Goal: Answer question/provide support

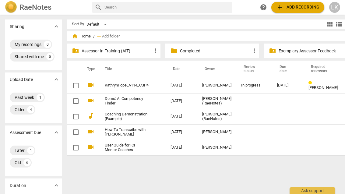
click at [277, 84] on div "[DATE]" at bounding box center [288, 85] width 22 height 5
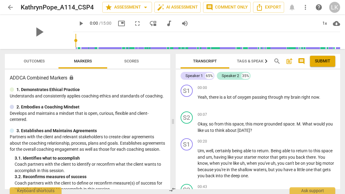
click at [189, 102] on span "play_arrow" at bounding box center [187, 100] width 7 height 7
click at [189, 129] on span "pause" at bounding box center [187, 127] width 7 height 7
type input "22"
click at [304, 113] on div "+" at bounding box center [302, 115] width 6 height 6
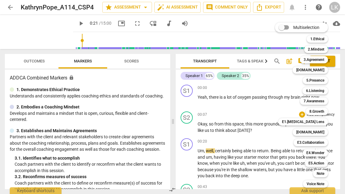
click at [325, 61] on b "3.Agreement" at bounding box center [314, 59] width 21 height 7
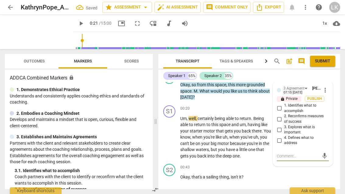
scroll to position [40, 0]
click at [283, 106] on input "1. Identifies what to accomplish" at bounding box center [280, 108] width 10 height 7
checkbox input "true"
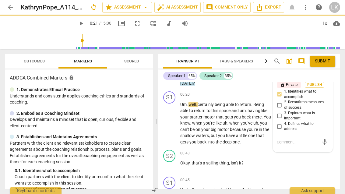
scroll to position [54, 0]
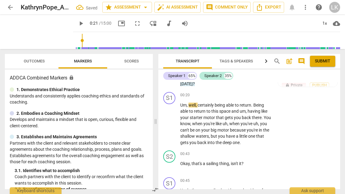
click at [174, 124] on span "play_arrow" at bounding box center [170, 123] width 10 height 7
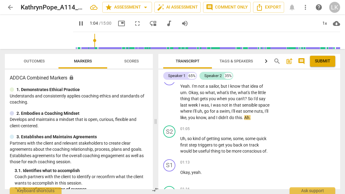
scroll to position [159, 0]
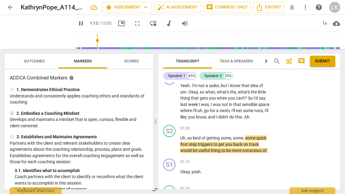
click at [174, 143] on span "pause" at bounding box center [170, 144] width 10 height 7
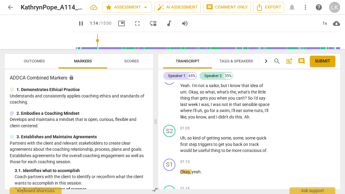
type input "74"
click at [237, 127] on div "+" at bounding box center [234, 128] width 6 height 6
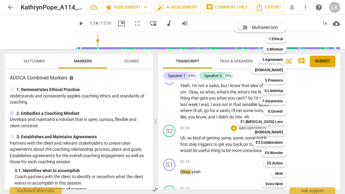
click at [282, 84] on b "5.Presence" at bounding box center [274, 80] width 18 height 7
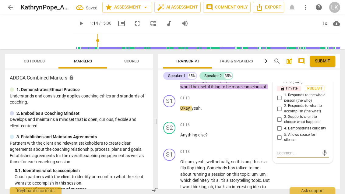
scroll to position [220, 0]
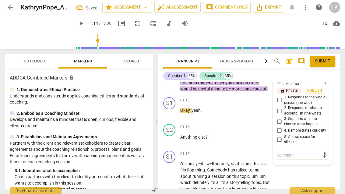
click at [283, 107] on input "2. Responds to what to accomplish (the what)" at bounding box center [280, 110] width 10 height 7
checkbox input "true"
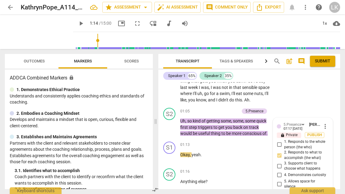
scroll to position [176, 0]
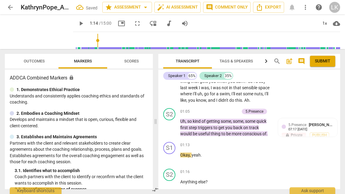
click at [210, 109] on div "+ Add competency" at bounding box center [221, 112] width 36 height 6
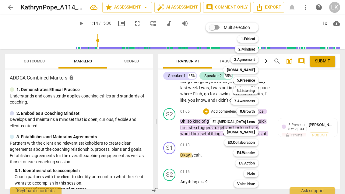
click at [255, 61] on b "3.Agreement" at bounding box center [244, 59] width 21 height 7
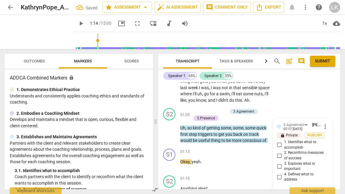
scroll to position [177, 0]
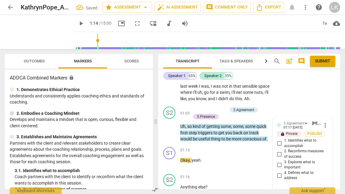
click at [283, 140] on input "1. Identifies what to accomplish" at bounding box center [280, 143] width 10 height 7
checkbox input "true"
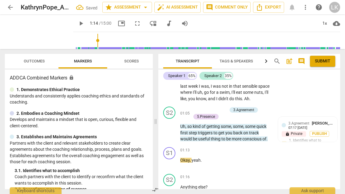
click at [196, 107] on div "+" at bounding box center [194, 110] width 6 height 6
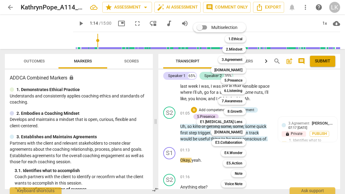
click at [243, 92] on div "6.Listening" at bounding box center [234, 90] width 26 height 7
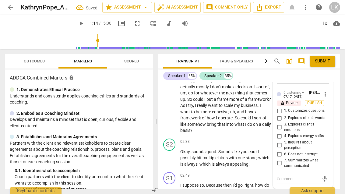
scroll to position [380, 0]
click at [283, 159] on input "7. Summarizes what communicated" at bounding box center [280, 162] width 10 height 7
checkbox input "true"
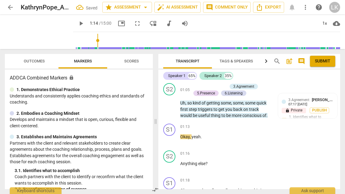
scroll to position [190, 0]
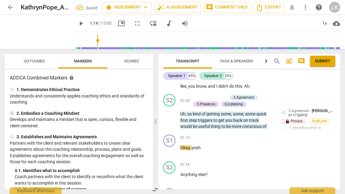
click at [172, 113] on span "play_arrow" at bounding box center [169, 116] width 7 height 7
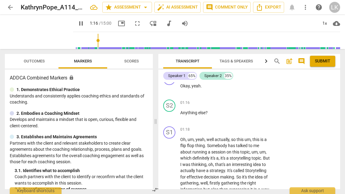
scroll to position [243, 0]
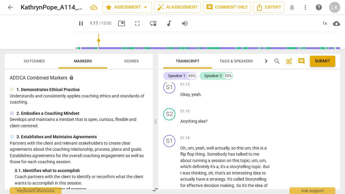
click at [174, 122] on span "pause" at bounding box center [170, 124] width 10 height 7
type input "78"
click at [236, 110] on div "+" at bounding box center [234, 112] width 6 height 6
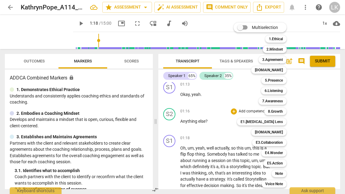
click at [278, 62] on b "3.Agreement" at bounding box center [272, 59] width 21 height 7
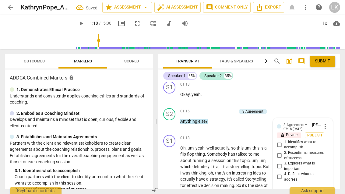
scroll to position [244, 0]
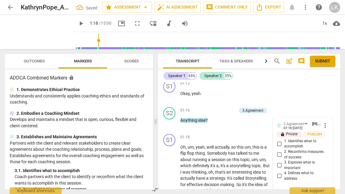
click at [282, 141] on input "1. Identifies what to accomplish" at bounding box center [280, 143] width 10 height 7
checkbox input "true"
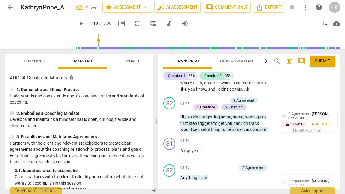
scroll to position [177, 0]
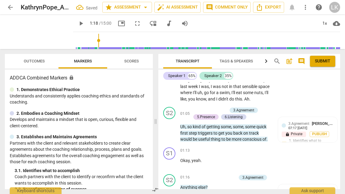
click at [319, 141] on div "3.Agreement [PERSON_NAME] 07:17 [DATE] lock Private Publish 1. Identifies what …" at bounding box center [308, 137] width 52 height 32
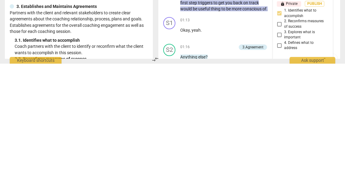
scroll to position [177, 0]
click at [283, 151] on input "2. Reconfirms measures of success" at bounding box center [280, 154] width 10 height 7
checkbox input "true"
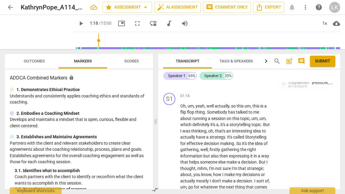
scroll to position [285, 0]
click at [174, 162] on span "play_arrow" at bounding box center [170, 165] width 10 height 7
click at [171, 162] on span "pause" at bounding box center [169, 165] width 7 height 7
type input "89"
click at [237, 93] on div "+ Add competency" at bounding box center [249, 96] width 36 height 6
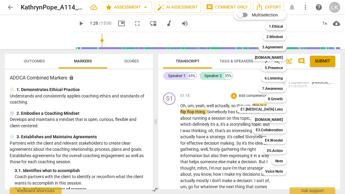
click at [286, 68] on div "5.Presence" at bounding box center [274, 67] width 25 height 7
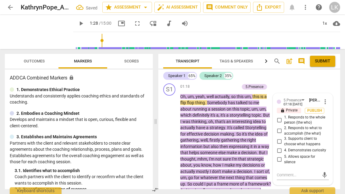
scroll to position [305, 0]
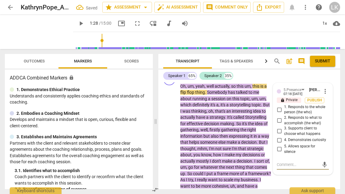
click at [281, 147] on input "5. Allows space for silence" at bounding box center [280, 149] width 10 height 7
checkbox input "true"
click at [169, 144] on span "play_arrow" at bounding box center [169, 145] width 7 height 7
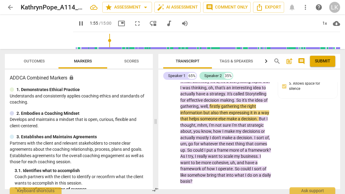
scroll to position [329, 0]
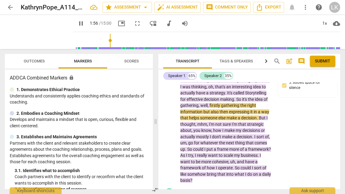
click at [178, 114] on div "play_arrow pause" at bounding box center [173, 121] width 16 height 121
click at [174, 118] on span "pause" at bounding box center [170, 121] width 10 height 7
click at [174, 119] on span "play_arrow" at bounding box center [170, 121] width 10 height 7
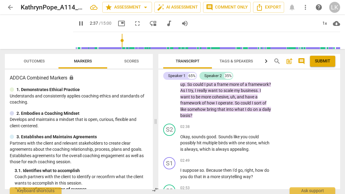
scroll to position [396, 0]
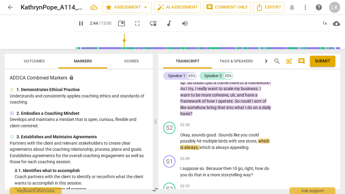
click at [172, 138] on span "pause" at bounding box center [169, 141] width 7 height 7
type input "165"
click at [238, 123] on p "Add competency" at bounding box center [252, 125] width 29 height 5
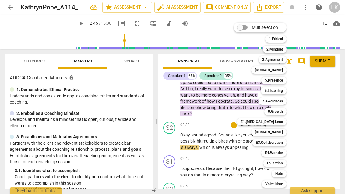
click at [284, 173] on div "Note" at bounding box center [279, 173] width 15 height 7
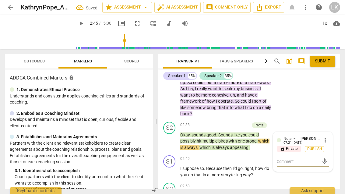
click at [311, 159] on textarea at bounding box center [298, 162] width 42 height 6
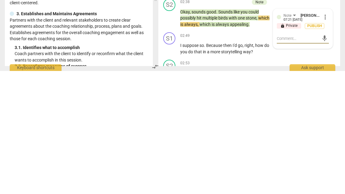
type textarea "I"
type textarea "It"
type textarea "It seems"
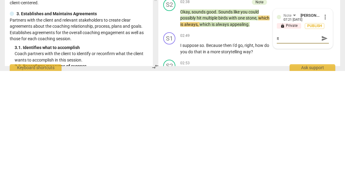
type textarea "It seems"
type textarea "It seems like"
type textarea "It seems like there are"
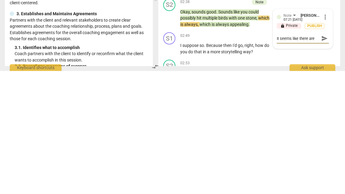
type textarea "It seems like there are actually"
type textarea "It seems like there are actually two separate"
type textarea "It seems like there are actually two separate topics"
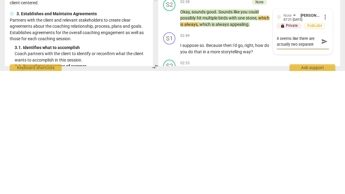
type textarea "It seems like there are actually two separate topics"
type textarea "It seems like there are actually two separate topics here"
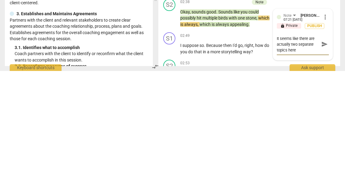
type textarea "It seems like there are actually two separate topics here,"
type textarea "It seems like there are actually two separate topics here comma"
type textarea "It seems like there are actually two separate topics here"
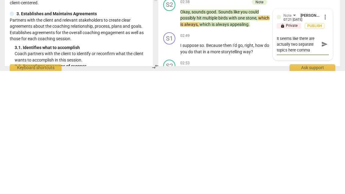
type textarea "It seems like there are actually two separate topics here"
type textarea "It seems like there are actually two separate topics"
type textarea "It seems like there are actually two separate topics ,"
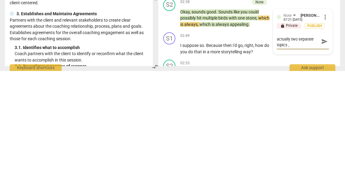
type textarea "It seems like there are actually two separate topics ,"
type textarea "It seems like there are actually two separate topics"
type textarea "It seems like there are actually two separate topics h"
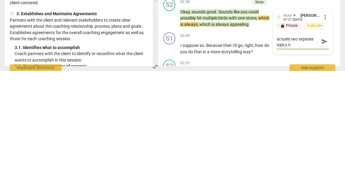
type textarea "It seems like there are actually two separate topics he"
type textarea "It seems like there are actually two separate topics her"
type textarea "It seems like there are actually two separate topics here"
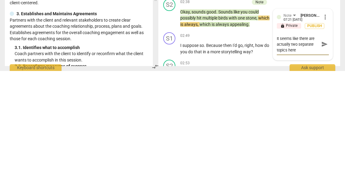
type textarea "It seems like there are actually two separate topics here."
type textarea "It seems like there are actually two separate topics here. A"
type textarea "It seems like there are actually two separate topics here. A better"
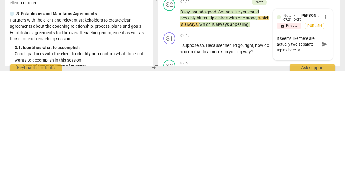
type textarea "It seems like there are actually two separate topics here. A better"
type textarea "It seems like there are actually two separate topics here. A better way"
type textarea "It seems like there are actually two separate topics here. A better wa"
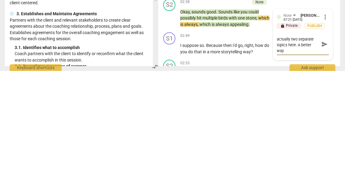
type textarea "It seems like there are actually two separate topics here. A better wa"
type textarea "It seems like there are actually two separate topics here. A better w"
type textarea "It seems like there are actually two separate topics here. A better"
type textarea "It seems like there are actually two separate topics here. A better Th"
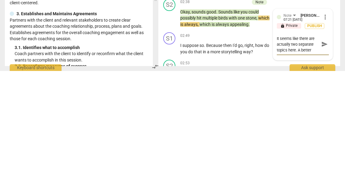
type textarea "It seems like there are actually two separate topics here. A better Th"
type textarea "It seems like there are actually two separate topics here. A better Thin"
type textarea "It seems like there are actually two separate topics here. A better Thing"
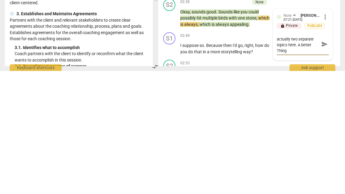
type textarea "It seems like there are actually two separate topics here. A better Thing to"
type textarea "It seems like there are actually two separate topics here. A better Thing to ask"
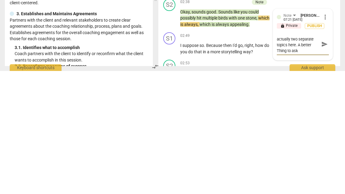
type textarea "It seems like there are actually two separate topics here. A better Thing to as…"
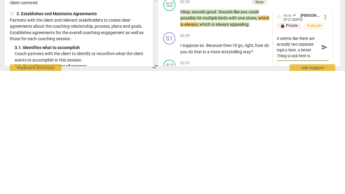
type textarea "It seems like there are actually two separate topics here. A better Thing to as…"
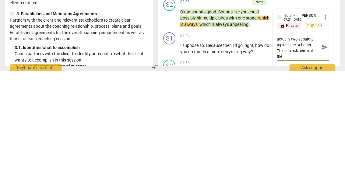
type textarea "It seems like there are actually two separate topics here. A better Thing to as…"
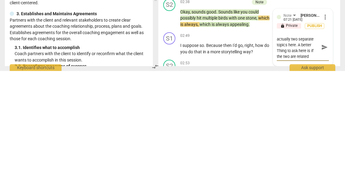
type textarea "It seems like there are actually two separate topics here. A better Thing to as…"
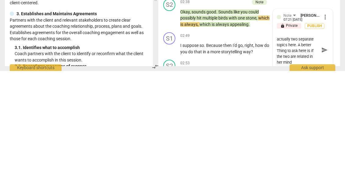
type textarea "It seems like there are actually two separate topics here. A better Thing to as…"
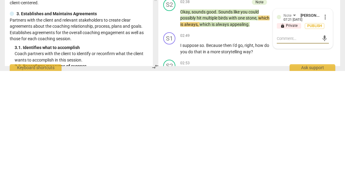
click at [325, 157] on button "mic" at bounding box center [324, 161] width 9 height 9
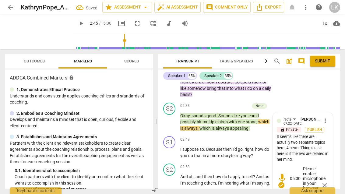
scroll to position [417, 0]
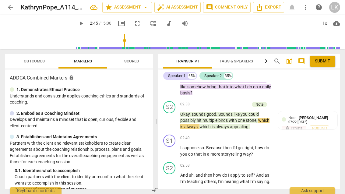
click at [174, 117] on span "play_arrow" at bounding box center [170, 120] width 10 height 7
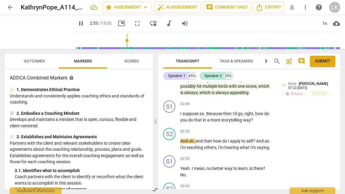
scroll to position [451, 0]
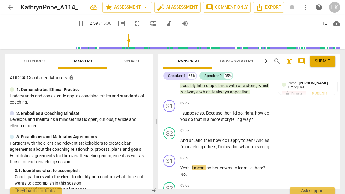
click at [173, 140] on span "pause" at bounding box center [169, 143] width 7 height 7
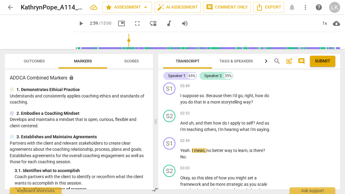
scroll to position [469, 0]
click at [173, 150] on span "play_arrow" at bounding box center [169, 153] width 7 height 7
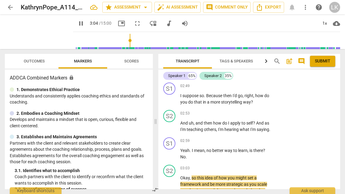
click at [175, 150] on span "pause" at bounding box center [170, 153] width 10 height 7
type input "184"
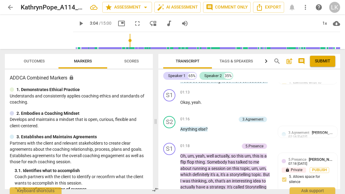
scroll to position [235, 0]
click at [318, 147] on div "3.Agreement [PERSON_NAME] 07:18 [DATE] lock Private Publish 1. Identifies what …" at bounding box center [308, 146] width 52 height 32
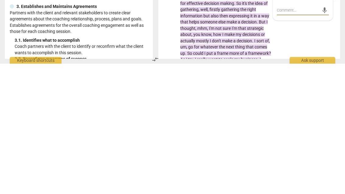
type textarea "I"
type textarea "It"
type textarea "It seems"
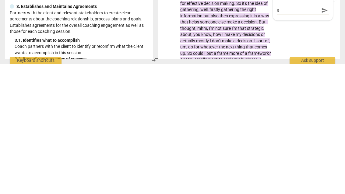
type textarea "It seems"
type textarea "It seems like"
type textarea "It seems like you"
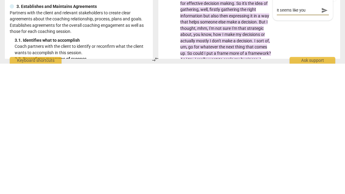
type textarea "It seems like you are"
type textarea "It seems like you are asking"
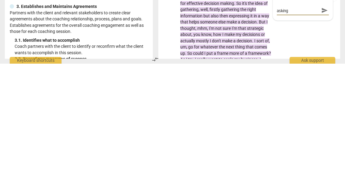
type textarea "It seems like you are asking her"
type textarea "It seems like you are asking her for"
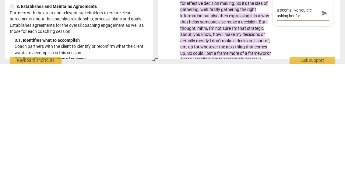
type textarea "It seems like you are asking her for a second"
type textarea "It seems like you are asking her for a second to"
type textarea "It seems like you are asking her for a second topic"
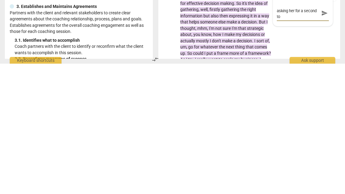
type textarea "It seems like you are asking her for a second topic"
type textarea "It seems like you are asking her for a second topic."
type textarea "It seems like you are asking her for a second topic. I may"
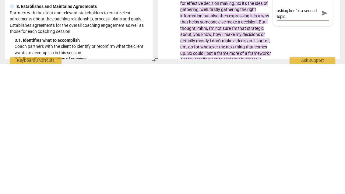
type textarea "It seems like you are asking her for a second topic. I may"
type textarea "It seems like you are asking her for a second topic. I may have"
type textarea "It seems like you are asking her for a second topic. I may have ex"
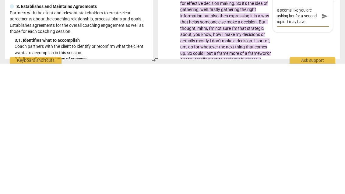
type textarea "It seems like you are asking her for a second topic. I may have ex"
type textarea "It seems like you are asking her for a second topic. I may have."
type textarea "It seems like you are asking her for a second topic. I may have explored."
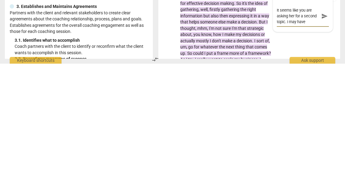
scroll to position [5, 0]
type textarea "It seems like you are asking her for a second topic. I may have explored the fi…"
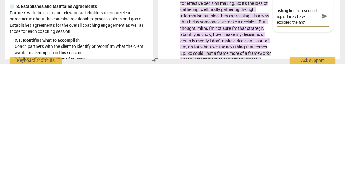
type textarea "It seems like you are asking her for a second topic. I may have explored the fi…"
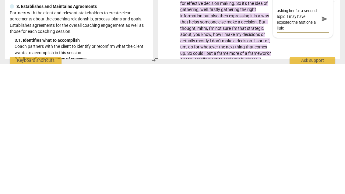
type textarea "It seems like you are asking her for a second topic. I may have explored the fi…"
click at [326, 146] on span "send" at bounding box center [325, 149] width 7 height 7
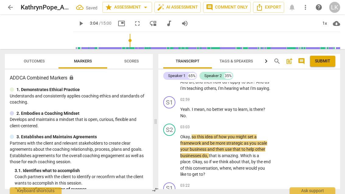
scroll to position [509, 0]
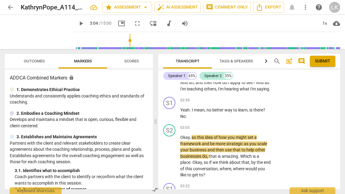
click at [177, 109] on div "play_arrow pause" at bounding box center [173, 113] width 16 height 9
click at [175, 110] on span "play_arrow" at bounding box center [170, 113] width 10 height 7
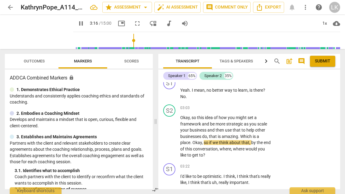
scroll to position [529, 0]
click at [173, 133] on span "pause" at bounding box center [169, 136] width 7 height 7
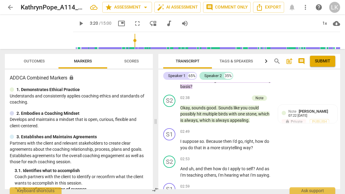
scroll to position [420, 0]
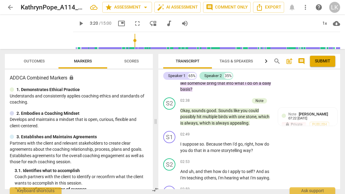
click at [175, 113] on span "play_arrow" at bounding box center [170, 116] width 10 height 7
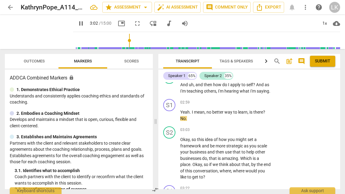
scroll to position [507, 0]
click at [175, 155] on span "pause" at bounding box center [170, 158] width 10 height 7
type input "194"
click at [238, 127] on div "+ Add competency" at bounding box center [249, 130] width 36 height 6
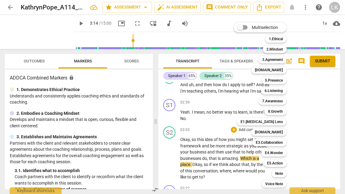
click at [284, 60] on div "3.Agreement" at bounding box center [273, 59] width 28 height 7
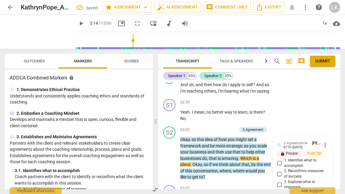
scroll to position [573, 0]
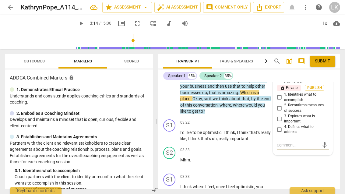
click at [284, 105] on input "2. Reconfirms measures of success" at bounding box center [280, 108] width 10 height 7
checkbox input "true"
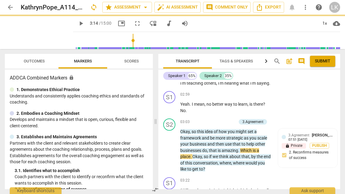
scroll to position [515, 0]
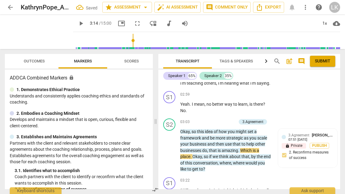
click at [208, 120] on p "Add competency" at bounding box center [222, 122] width 29 height 5
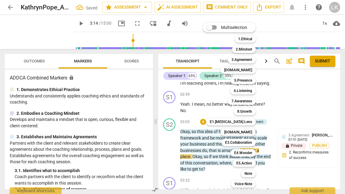
click at [256, 80] on div "5.Presence" at bounding box center [243, 80] width 25 height 7
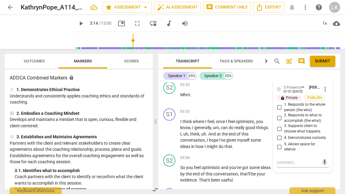
scroll to position [645, 0]
click at [282, 125] on input "3. Supports client to choose what happens" at bounding box center [280, 128] width 10 height 7
click at [285, 123] on span "3. Supports client to choose what happens" at bounding box center [305, 128] width 42 height 11
click at [284, 125] on input "3. Supports client to choose what happens" at bounding box center [280, 128] width 10 height 7
checkbox input "true"
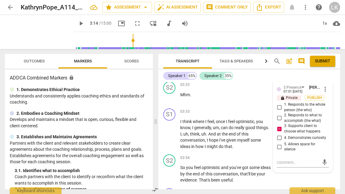
click at [304, 160] on textarea at bounding box center [298, 163] width 42 height 6
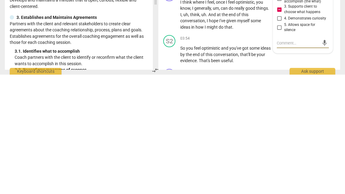
type textarea "I"
type textarea "I feel"
type textarea "I feel like"
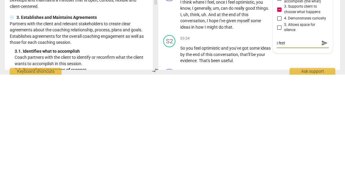
type textarea "I feel like"
type textarea "I feel like you"
type textarea "I feel like you chose"
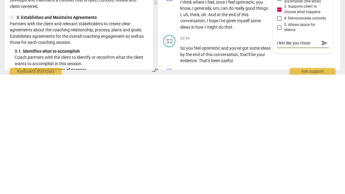
type textarea "I feel like you chose the"
type textarea "I feel like you chose the to"
type textarea "I feel like you chose the topic"
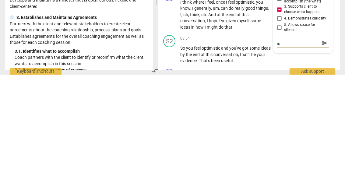
type textarea "I feel like you chose the topic"
type textarea "I feel like you chose the topic of"
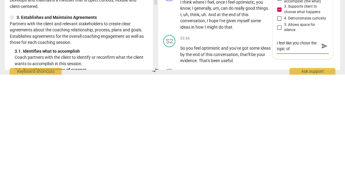
type textarea "I feel like you chose the topic of the"
type textarea "I feel like you chose the topic of the two"
type textarea "I feel like you chose the topic of the two that she"
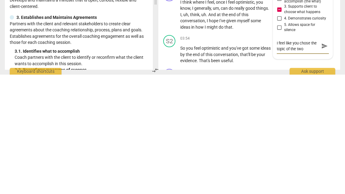
type textarea "I feel like you chose the topic of the two that she"
type textarea "I feel like you chose the topic of the two that she brought up"
type textarea "I feel like you chose the topic of the two that she brought up."
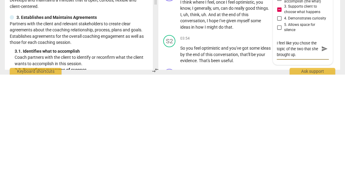
type textarea "I feel like you chose the topic of the two that she brought up. A better"
type textarea "I feel like you chose the topic of the two that she brought up. A better way"
type textarea "I feel like you chose the topic of the two that she brought up. A better way to…"
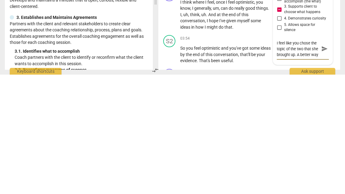
type textarea "I feel like you chose the topic of the two that she brought up. A better way to…"
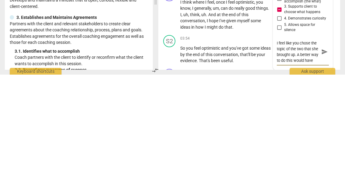
type textarea "I feel like you chose the topic of the two that she brought up. A better way to…"
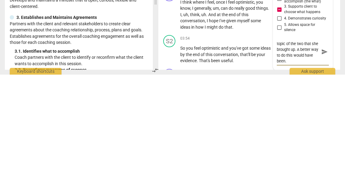
type textarea "I feel like you chose the topic of the two that she brought up. A better way to…"
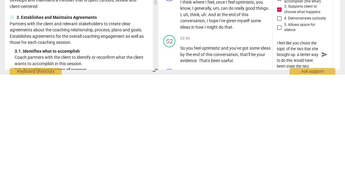
type textarea "I feel like you chose the topic of the two that she brought up. A better way to…"
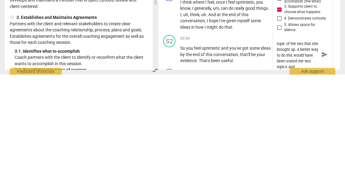
type textarea "I feel like you chose the topic of the two that she brought up. A better way to…"
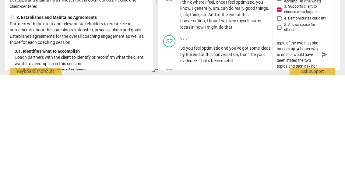
type textarea "I feel like you chose the topic of the two that she brought up. A better way to…"
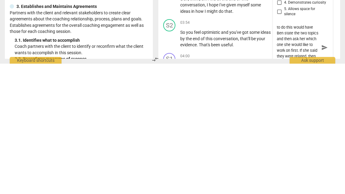
scroll to position [650, 0]
click at [326, 175] on span "send" at bounding box center [325, 178] width 7 height 7
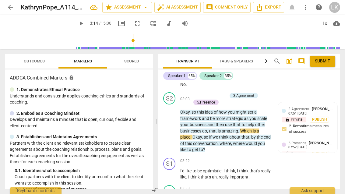
scroll to position [541, 0]
click at [177, 117] on div "play_arrow pause" at bounding box center [173, 128] width 16 height 47
click at [171, 124] on span "play_arrow" at bounding box center [169, 127] width 7 height 7
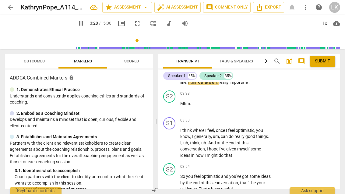
scroll to position [637, 0]
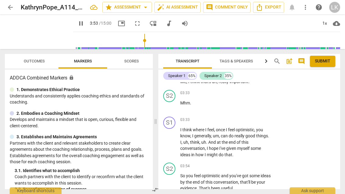
click at [173, 139] on span "pause" at bounding box center [169, 142] width 7 height 7
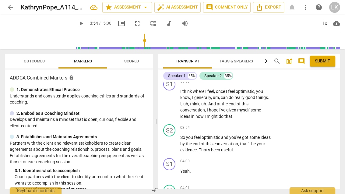
scroll to position [678, 0]
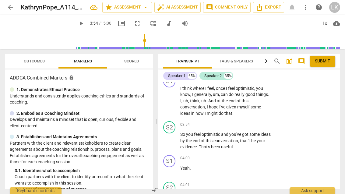
click at [173, 137] on span "play_arrow" at bounding box center [169, 140] width 7 height 7
click at [174, 137] on span "pause" at bounding box center [170, 140] width 10 height 7
click at [237, 122] on div "+" at bounding box center [234, 125] width 6 height 6
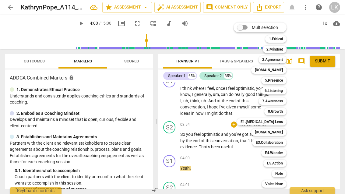
click at [277, 59] on b "3.Agreement" at bounding box center [272, 59] width 21 height 7
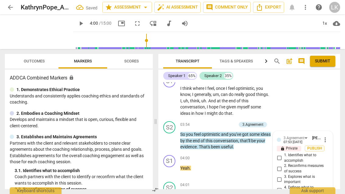
scroll to position [737, 0]
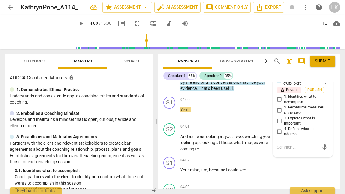
click at [282, 107] on input "2. Reconfirms measures of success" at bounding box center [280, 110] width 10 height 7
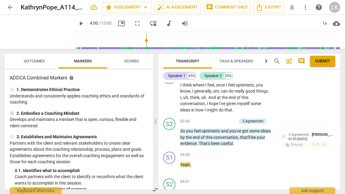
scroll to position [676, 0]
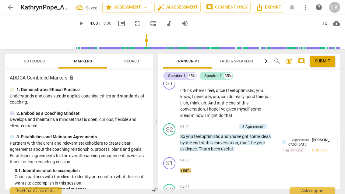
click at [207, 124] on div "+ Add competency" at bounding box center [218, 127] width 36 height 6
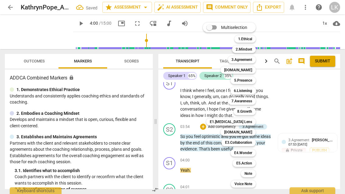
click at [252, 89] on b "6.Listening" at bounding box center [243, 90] width 18 height 7
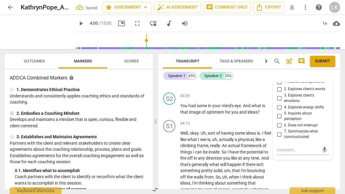
scroll to position [834, 0]
click at [284, 131] on input "7. Summarizes what communicated" at bounding box center [280, 134] width 10 height 7
click at [285, 129] on span "7. Summarizes what communicated" at bounding box center [305, 134] width 42 height 11
click at [284, 131] on input "7. Summarizes what communicated" at bounding box center [280, 134] width 10 height 7
click at [281, 131] on input "7. Summarizes what communicated" at bounding box center [280, 134] width 10 height 7
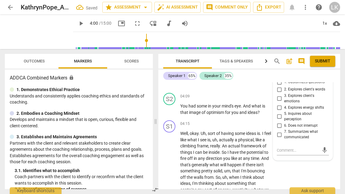
click at [284, 131] on input "7. Summarizes what communicated" at bounding box center [280, 134] width 10 height 7
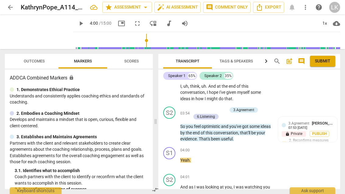
scroll to position [693, 0]
click at [197, 107] on div "+ Add competency" at bounding box center [209, 110] width 36 height 6
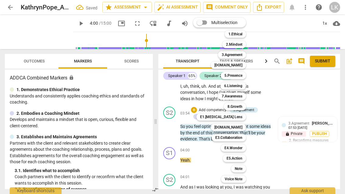
click at [244, 127] on div "[DOMAIN_NAME]" at bounding box center [228, 127] width 35 height 7
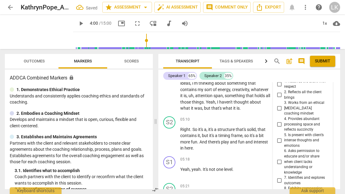
scroll to position [935, 0]
click at [284, 177] on input "7. Identifies and explores outcomes" at bounding box center [280, 180] width 10 height 7
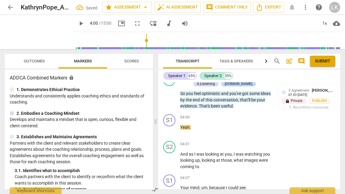
scroll to position [733, 0]
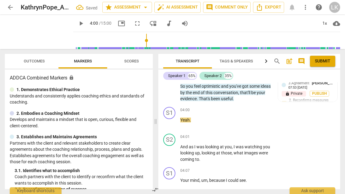
click at [173, 150] on span "play_arrow" at bounding box center [169, 153] width 7 height 7
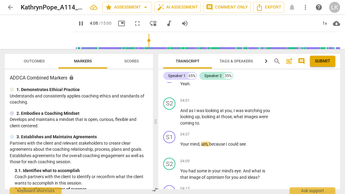
scroll to position [771, 0]
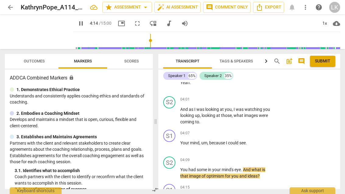
click at [174, 170] on span "pause" at bounding box center [170, 173] width 10 height 7
click at [236, 157] on div "+" at bounding box center [234, 160] width 6 height 6
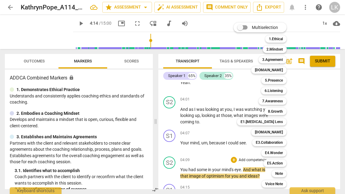
click at [285, 93] on div "6.Listening" at bounding box center [274, 90] width 26 height 7
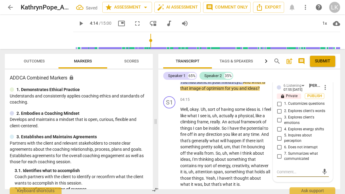
scroll to position [858, 0]
click at [283, 117] on input "3. Explores client's emotions" at bounding box center [280, 120] width 10 height 7
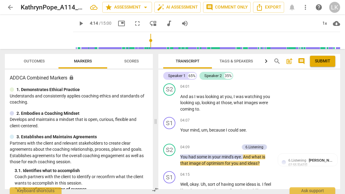
scroll to position [783, 0]
click at [213, 145] on p "Add competency" at bounding box center [225, 147] width 29 height 5
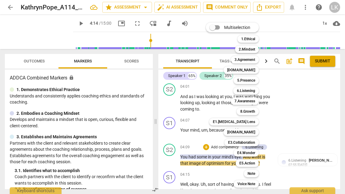
click at [254, 154] on b "E4.Wonder" at bounding box center [246, 152] width 18 height 7
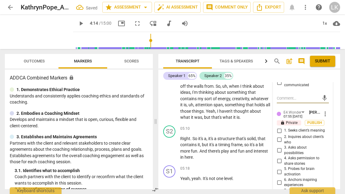
scroll to position [935, 0]
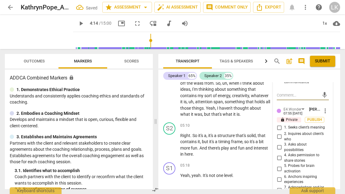
click at [282, 144] on input "3. Asks about possibilities" at bounding box center [280, 147] width 10 height 7
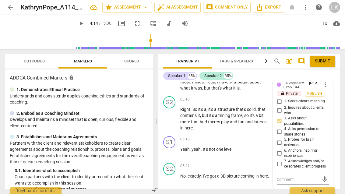
scroll to position [962, 0]
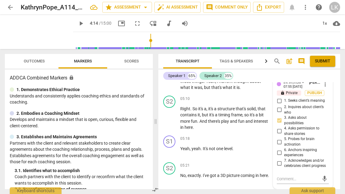
click at [283, 138] on input "5. Probes for brain activation" at bounding box center [280, 141] width 10 height 7
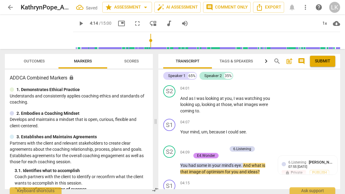
scroll to position [777, 0]
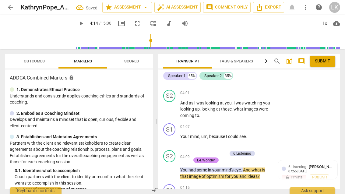
click at [198, 151] on p "Add competency" at bounding box center [212, 153] width 29 height 5
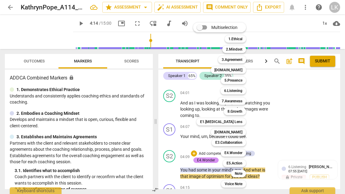
click at [244, 80] on div "5.Presence" at bounding box center [233, 80] width 25 height 7
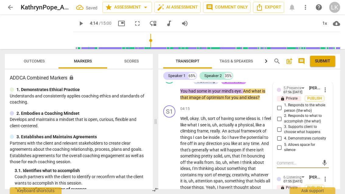
scroll to position [857, 0]
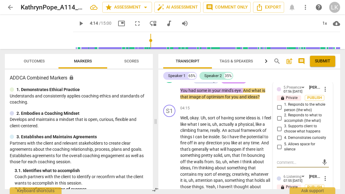
click at [283, 115] on input "2. Responds to what to accomplish (the what)" at bounding box center [280, 118] width 10 height 7
click at [281, 104] on input "1. Responds to the whole person (the who)" at bounding box center [280, 107] width 10 height 7
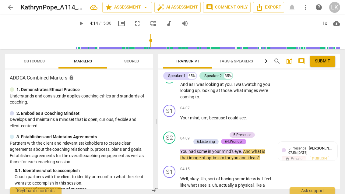
scroll to position [796, 0]
click at [197, 132] on div "+ Add competency" at bounding box center [209, 135] width 36 height 6
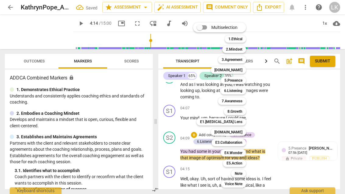
click at [244, 173] on div "Note" at bounding box center [238, 173] width 15 height 7
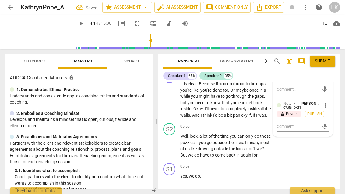
scroll to position [1141, 0]
click at [301, 124] on textarea at bounding box center [298, 127] width 42 height 6
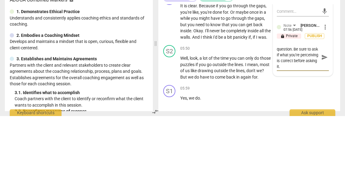
scroll to position [5, 0]
click at [326, 132] on span "send" at bounding box center [325, 135] width 7 height 7
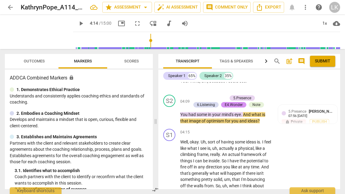
scroll to position [832, 0]
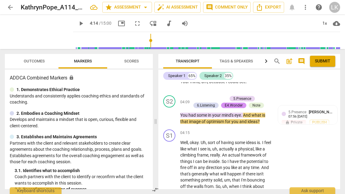
click at [174, 112] on span "play_arrow" at bounding box center [170, 115] width 10 height 7
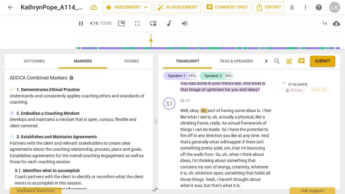
scroll to position [865, 0]
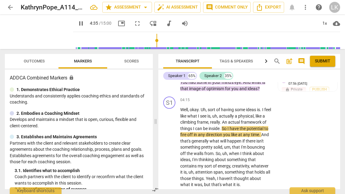
click at [174, 144] on span "pause" at bounding box center [170, 147] width 10 height 7
click at [236, 97] on div "+" at bounding box center [234, 100] width 6 height 6
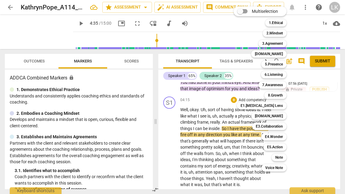
click at [283, 117] on b "[DOMAIN_NAME]" at bounding box center [269, 115] width 28 height 7
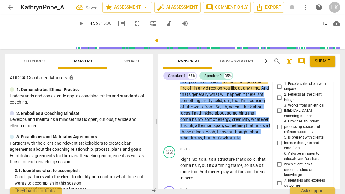
scroll to position [911, 0]
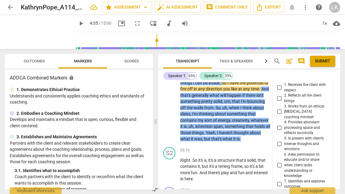
click at [281, 124] on input "4. Provides abundant processing space and reflects succinctly" at bounding box center [280, 127] width 10 height 7
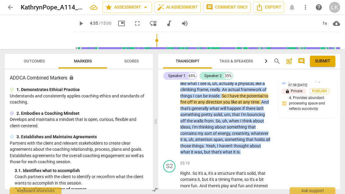
scroll to position [897, 0]
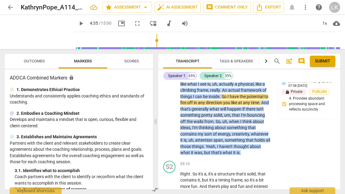
click at [173, 112] on span "play_arrow" at bounding box center [169, 115] width 7 height 7
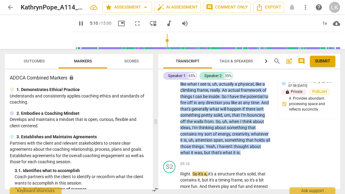
click at [174, 112] on span "pause" at bounding box center [170, 115] width 10 height 7
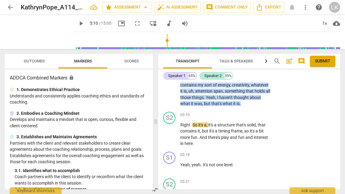
scroll to position [946, 0]
click at [322, 119] on div "Note [PERSON_NAME] 07:57 [DATE]" at bounding box center [311, 123] width 45 height 9
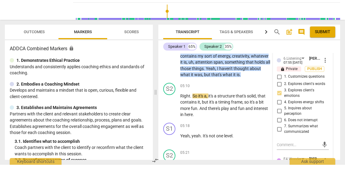
scroll to position [871, 0]
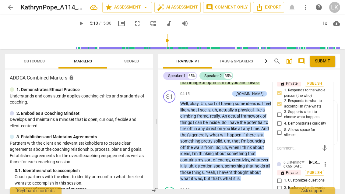
click at [328, 161] on span "more_vert" at bounding box center [325, 164] width 7 height 7
click at [333, 150] on li "Edit" at bounding box center [329, 152] width 21 height 12
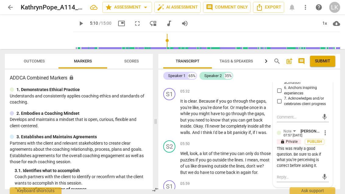
scroll to position [887, 0]
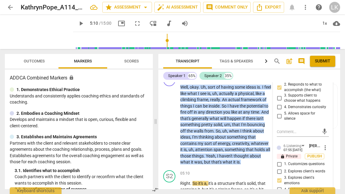
click at [327, 144] on span "more_vert" at bounding box center [325, 147] width 7 height 7
click at [334, 134] on li "Edit" at bounding box center [329, 136] width 21 height 12
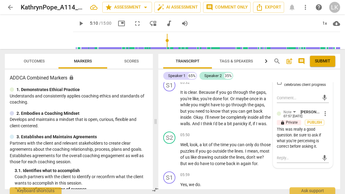
scroll to position [1133, 0]
click at [328, 110] on span "more_vert" at bounding box center [325, 113] width 7 height 7
click at [333, 98] on li "Edit" at bounding box center [329, 98] width 21 height 12
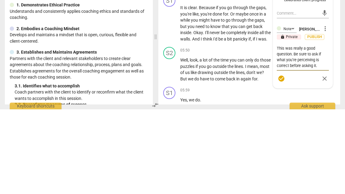
click at [297, 130] on textarea "This was really a good question. Be sure to ask if what you’re perceiving is co…" at bounding box center [303, 141] width 52 height 23
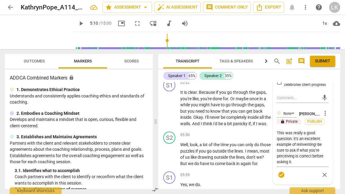
click at [286, 171] on span "check_circle" at bounding box center [281, 174] width 9 height 7
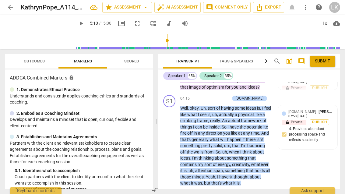
scroll to position [866, 0]
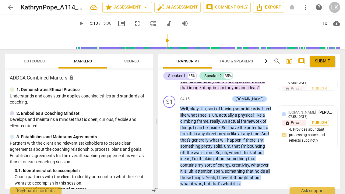
click at [200, 96] on div "+" at bounding box center [197, 99] width 6 height 6
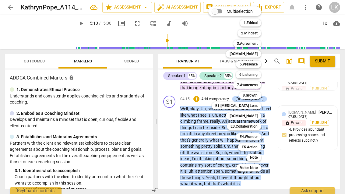
click at [260, 158] on div "Note" at bounding box center [254, 157] width 15 height 7
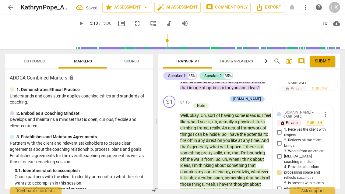
scroll to position [980, 0]
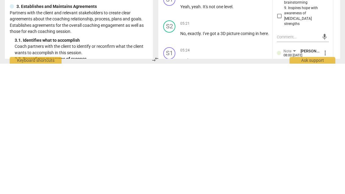
scroll to position [0, 0]
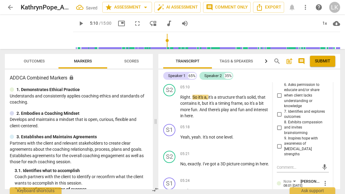
click at [328, 180] on span "more_vert" at bounding box center [325, 183] width 7 height 7
click at [333, 150] on li "Edit" at bounding box center [329, 152] width 21 height 12
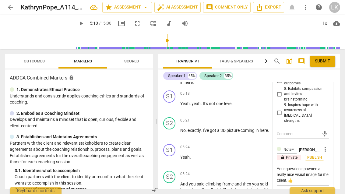
scroll to position [1014, 0]
click at [282, 190] on span "check_circle" at bounding box center [281, 193] width 7 height 7
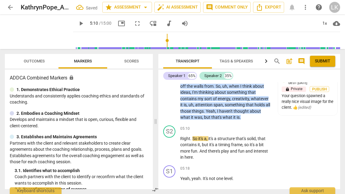
scroll to position [939, 0]
click at [172, 145] on span "play_arrow" at bounding box center [169, 148] width 7 height 7
click at [172, 145] on span "pause" at bounding box center [169, 148] width 7 height 7
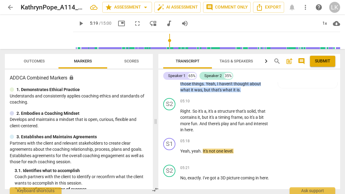
scroll to position [967, 0]
click at [171, 117] on span "play_arrow" at bounding box center [169, 120] width 7 height 7
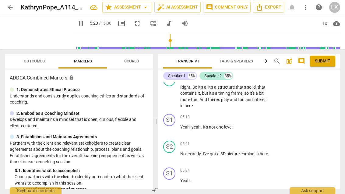
scroll to position [992, 0]
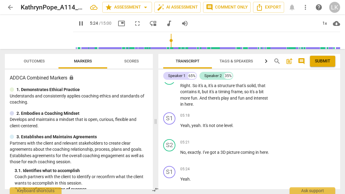
click at [174, 152] on span "pause" at bounding box center [170, 155] width 10 height 7
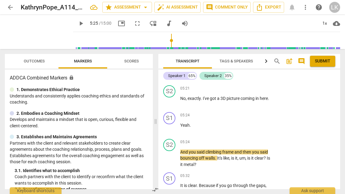
scroll to position [1047, 0]
click at [174, 154] on span "play_arrow" at bounding box center [170, 157] width 10 height 7
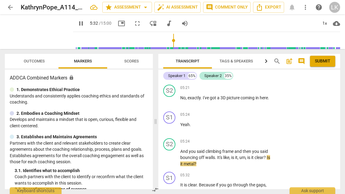
click at [171, 154] on span "pause" at bounding box center [169, 157] width 7 height 7
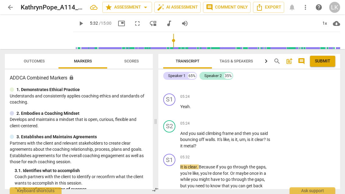
scroll to position [1065, 0]
click at [236, 120] on div "+" at bounding box center [234, 123] width 6 height 6
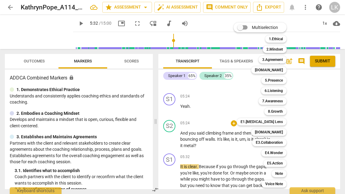
click at [285, 173] on div "Note" at bounding box center [279, 173] width 15 height 7
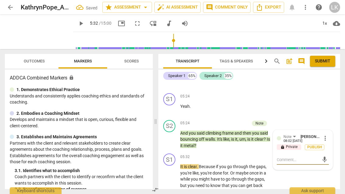
click at [294, 157] on textarea at bounding box center [298, 160] width 42 height 6
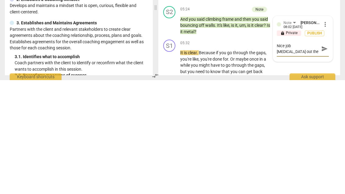
click at [305, 157] on textarea "Nice job [MEDICAL_DATA] out the image." at bounding box center [298, 163] width 42 height 12
click at [327, 159] on span "send" at bounding box center [325, 162] width 7 height 7
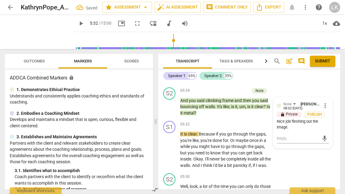
scroll to position [1098, 0]
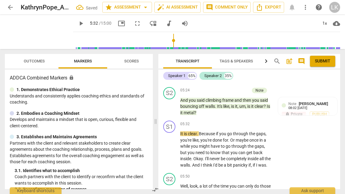
click at [172, 146] on span "play_arrow" at bounding box center [169, 149] width 7 height 7
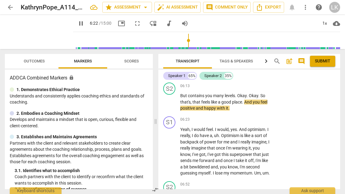
scroll to position [1379, 0]
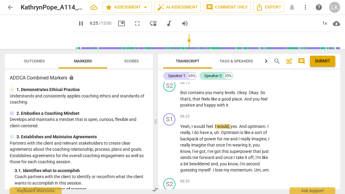
click at [173, 148] on span "pause" at bounding box center [169, 148] width 7 height 7
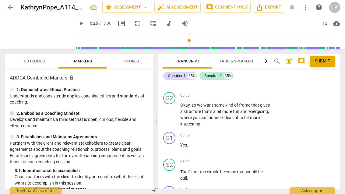
scroll to position [1245, 0]
click at [236, 93] on div "+" at bounding box center [234, 96] width 6 height 6
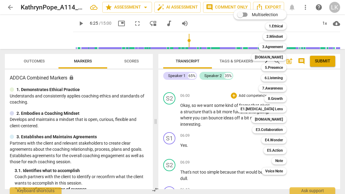
click at [280, 78] on b "6.Listening" at bounding box center [274, 77] width 18 height 7
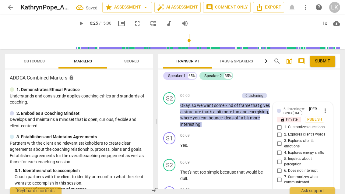
scroll to position [1249, 0]
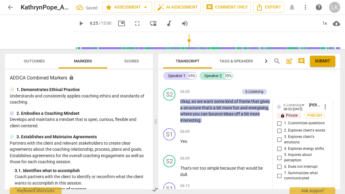
click at [281, 172] on input "7. Summarizes what communicated" at bounding box center [280, 175] width 10 height 7
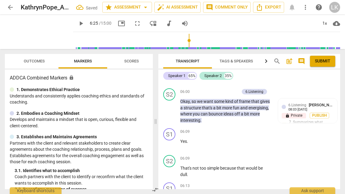
click at [209, 89] on div "+" at bounding box center [206, 92] width 6 height 6
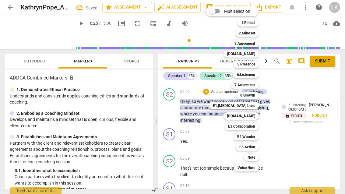
click at [253, 117] on b "[DOMAIN_NAME]" at bounding box center [241, 115] width 28 height 7
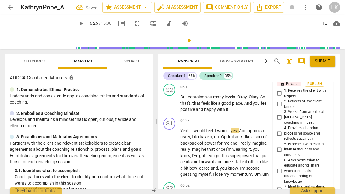
scroll to position [1382, 0]
click at [283, 130] on input "4. Provides abundant processing space and reflects succinctly" at bounding box center [280, 133] width 10 height 7
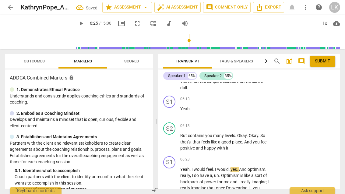
scroll to position [1343, 0]
click at [237, 123] on div "+ Add competency" at bounding box center [249, 126] width 36 height 6
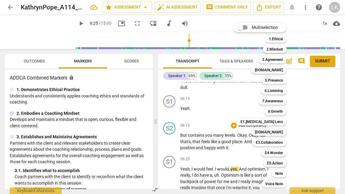
click at [283, 89] on b "6.Listening" at bounding box center [274, 90] width 18 height 7
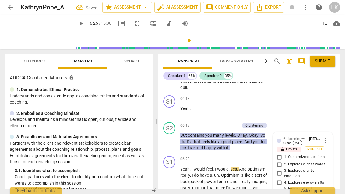
scroll to position [1427, 0]
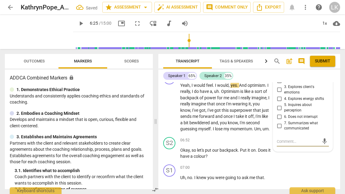
click at [280, 123] on input "7. Summarizes what communicated" at bounding box center [280, 125] width 10 height 7
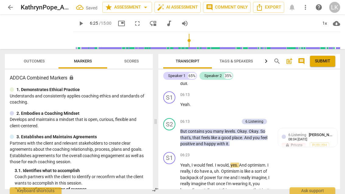
scroll to position [1347, 0]
click at [208, 119] on div "+" at bounding box center [206, 122] width 6 height 6
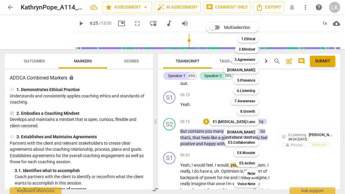
click at [255, 133] on b "[DOMAIN_NAME]" at bounding box center [241, 132] width 28 height 7
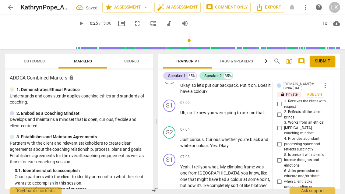
scroll to position [1499, 0]
click at [283, 140] on input "4. Provides abundant processing space and reflects succinctly" at bounding box center [280, 143] width 10 height 7
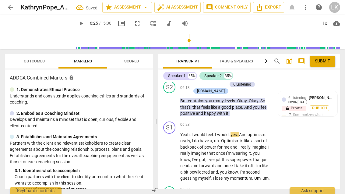
scroll to position [1382, 0]
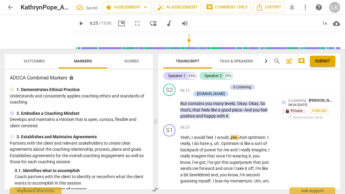
click at [174, 156] on span "play_arrow" at bounding box center [170, 159] width 10 height 7
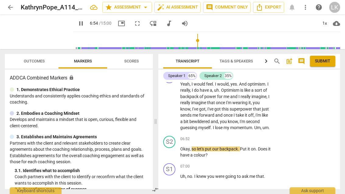
scroll to position [1435, 0]
click at [175, 155] on span "pause" at bounding box center [170, 152] width 10 height 7
click at [238, 141] on div "+ Add competency" at bounding box center [249, 139] width 36 height 6
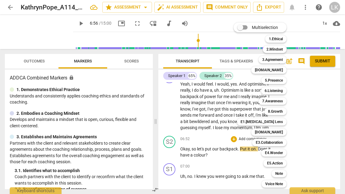
click at [286, 176] on div "Note" at bounding box center [279, 173] width 15 height 7
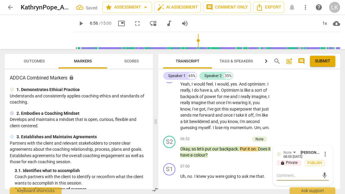
click at [302, 173] on textarea at bounding box center [298, 176] width 42 height 6
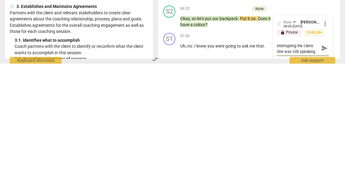
scroll to position [0, 0]
click at [324, 178] on span "send" at bounding box center [325, 181] width 7 height 7
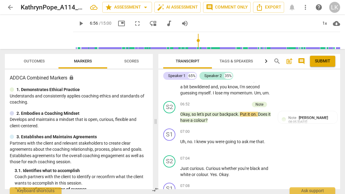
scroll to position [1470, 0]
click at [219, 104] on div "+" at bounding box center [216, 105] width 6 height 6
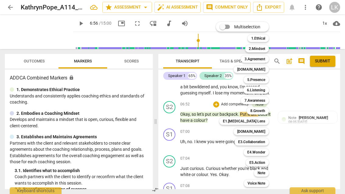
click at [268, 171] on div "Note" at bounding box center [261, 173] width 15 height 7
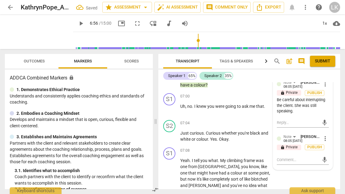
scroll to position [1511, 0]
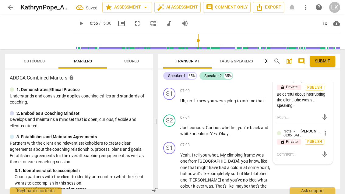
click at [301, 153] on textarea at bounding box center [298, 155] width 42 height 6
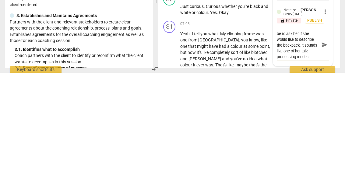
scroll to position [12, 0]
click at [311, 152] on textarea "A better question would be to ask her if she would like to describe the backpac…" at bounding box center [298, 166] width 42 height 29
click at [306, 152] on textarea "A better question would be to ask her if she would like to describe the backpac…" at bounding box center [298, 166] width 42 height 29
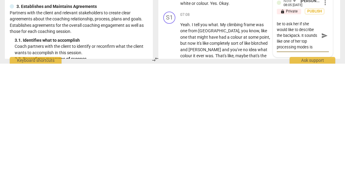
click at [300, 152] on textarea "A better question would be to ask her if she would like to describe the backpac…" at bounding box center [298, 166] width 42 height 29
click at [324, 152] on div "A better question would be to ask her if she would like to describe the backpac…" at bounding box center [303, 166] width 52 height 29
click at [326, 152] on div "A better question would be to ask her if she would like to describe the backpac…" at bounding box center [303, 166] width 52 height 29
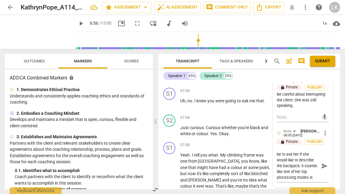
click at [329, 131] on span "more_vert" at bounding box center [325, 133] width 7 height 7
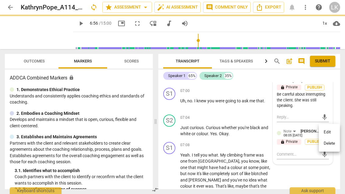
scroll to position [0, 0]
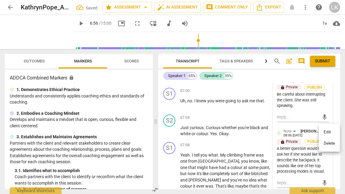
click at [335, 127] on li "Edit" at bounding box center [329, 133] width 21 height 12
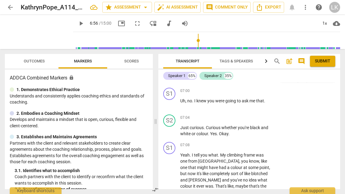
scroll to position [-1, 0]
click at [45, 57] on button "Outcomes" at bounding box center [34, 61] width 49 height 15
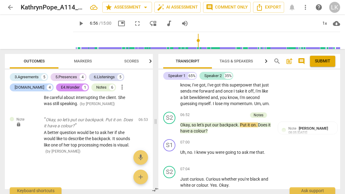
scroll to position [1459, 0]
click at [173, 155] on span "play_arrow" at bounding box center [169, 155] width 7 height 7
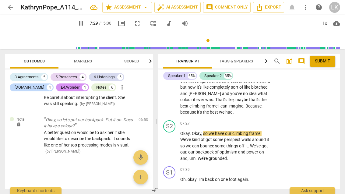
scroll to position [1601, 0]
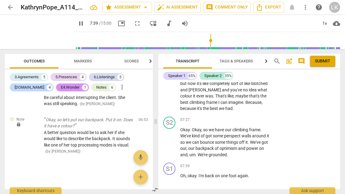
click at [172, 140] on span "pause" at bounding box center [169, 142] width 7 height 7
click at [239, 118] on p "Add competency" at bounding box center [252, 119] width 29 height 5
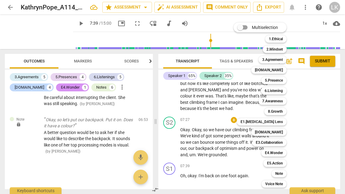
click at [286, 129] on div "[DOMAIN_NAME]" at bounding box center [269, 132] width 35 height 7
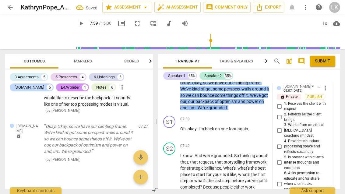
scroll to position [1648, 0]
click at [283, 117] on input "2. Reflects all the client brings" at bounding box center [280, 117] width 10 height 7
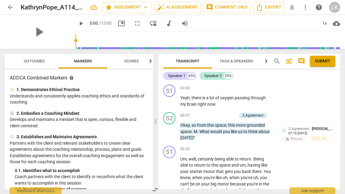
click at [47, 191] on div "Keyboard shortcuts" at bounding box center [36, 190] width 52 height 7
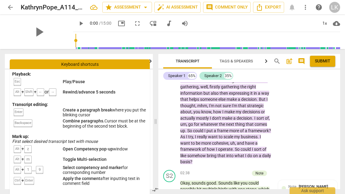
scroll to position [348, 0]
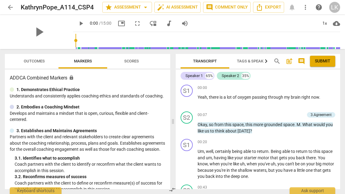
click at [38, 63] on span "Outcomes" at bounding box center [34, 61] width 21 height 5
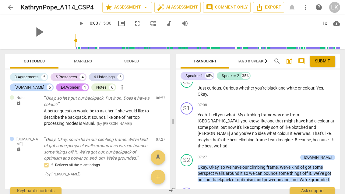
scroll to position [1294, 0]
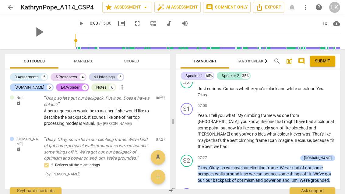
click at [191, 171] on span "play_arrow" at bounding box center [187, 174] width 7 height 7
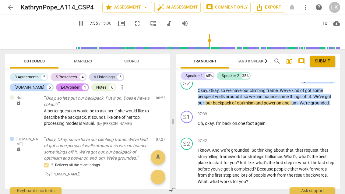
scroll to position [1372, 0]
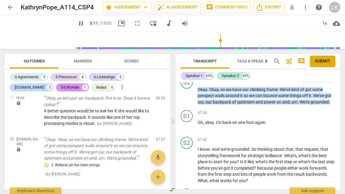
click at [191, 162] on span "pause" at bounding box center [187, 165] width 10 height 7
type input "492"
click at [304, 137] on div "+" at bounding box center [302, 140] width 6 height 6
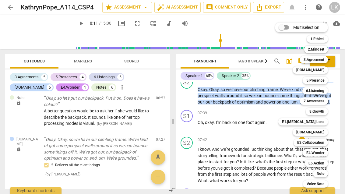
click at [326, 171] on div "Note" at bounding box center [320, 173] width 15 height 7
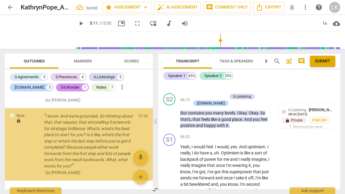
scroll to position [1692, 0]
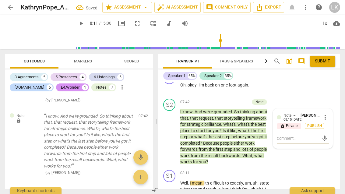
click at [303, 136] on textarea at bounding box center [298, 139] width 42 height 6
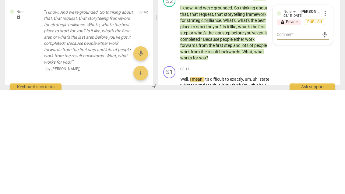
type textarea "Y"
type textarea "You"
type textarea "You a"
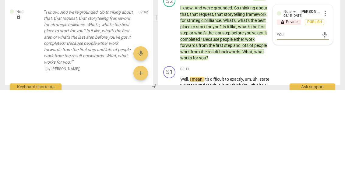
type textarea "You a"
type textarea "You are"
type textarea "You are on the"
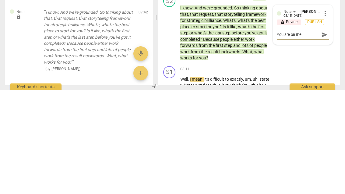
type textarea "You are on the right"
type textarea "You are on the right track"
type textarea "You are on the right track here"
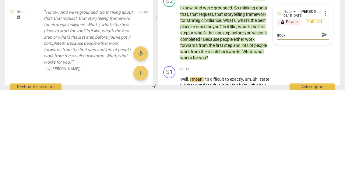
type textarea "You are on the right track here"
type textarea "You are on the right track here."
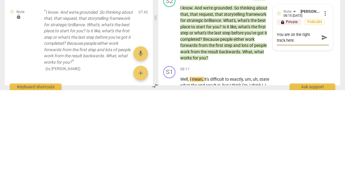
type textarea "You are on the right track here. How could you"
type textarea "You are on the right track here. How could you tight"
type textarea "You are on the right track here. How could you tighten it"
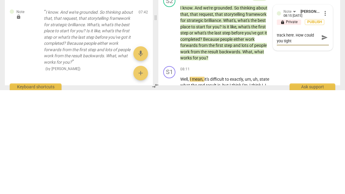
type textarea "You are on the right track here. How could you tighten it"
type textarea "You are on the right track here. How could you tighten it up?"
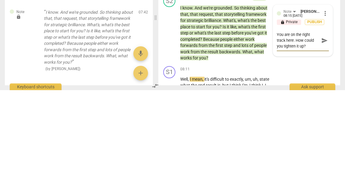
type textarea "You are on the right track here. How could you tighten it up"
type textarea "You are on the right track here. How could you tighten it up?"
type textarea "You are on the right track here. How could you tighten it"
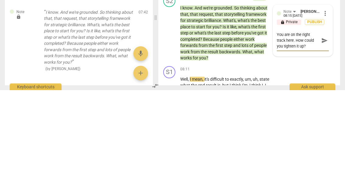
type textarea "You are on the right track here. How could you tighten it"
type textarea "You are on the right track here. How could you tighten"
type textarea "You are on the right track here. How could you tighten t"
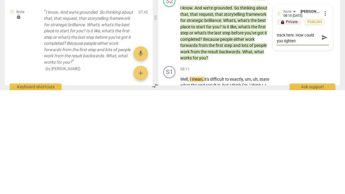
type textarea "You are on the right track here. How could you tighten t"
type textarea "You are on the right track here. How could you tighten thi"
type textarea "You are on the right track here. How could you tighten this"
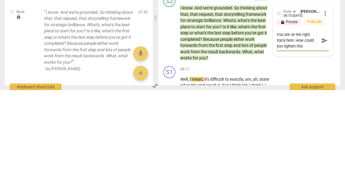
scroll to position [0, 0]
type textarea "You are on the right track here. How could you tighten this up"
type textarea "You are on the right track here. How could you tighten this up?"
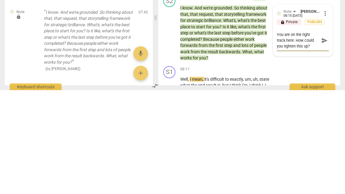
click at [321, 141] on span "send" at bounding box center [324, 144] width 9 height 7
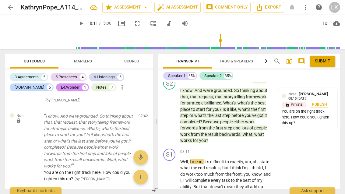
scroll to position [1711, 0]
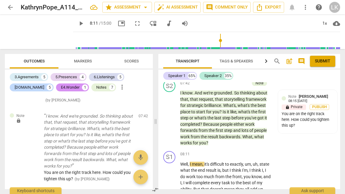
click at [334, 94] on div "Note Linda King 08:15 09-23-2025" at bounding box center [311, 98] width 45 height 9
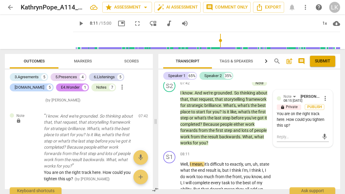
click at [328, 95] on span "more_vert" at bounding box center [325, 98] width 7 height 7
click at [340, 105] on li "Delete" at bounding box center [329, 108] width 21 height 12
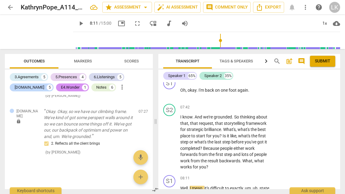
scroll to position [1676, 0]
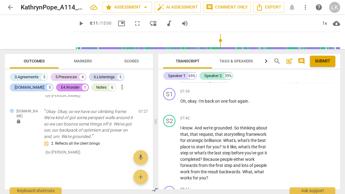
click at [239, 116] on p "Add competency" at bounding box center [252, 118] width 29 height 5
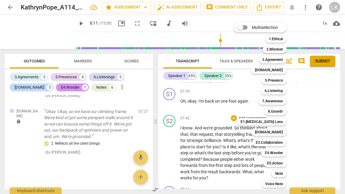
click at [283, 173] on b "Note" at bounding box center [280, 173] width 8 height 7
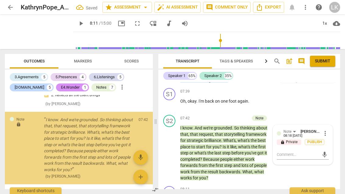
scroll to position [1482, 0]
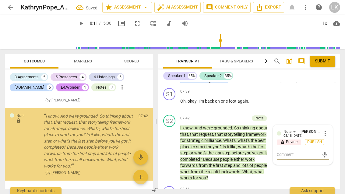
click at [302, 152] on textarea at bounding box center [298, 155] width 42 height 6
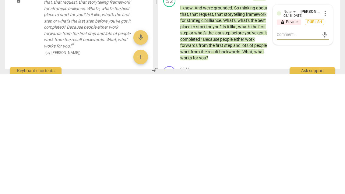
type textarea "I"
type textarea "I think"
type textarea "I think a"
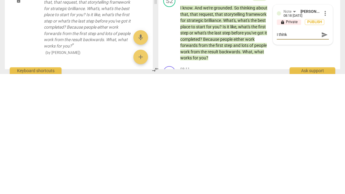
type textarea "I think a"
type textarea "I think a better"
type textarea "I think a better question"
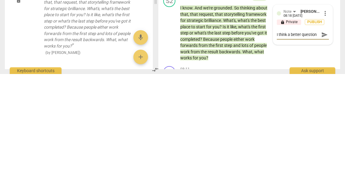
type textarea "I think a better question here"
type textarea "I think a better question here might be"
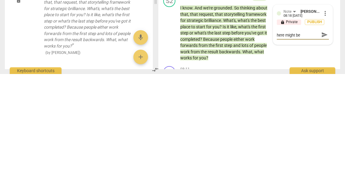
scroll to position [0, 0]
type textarea "I think a better question here might be comma"
type textarea "I think a better question here might be comma. “"
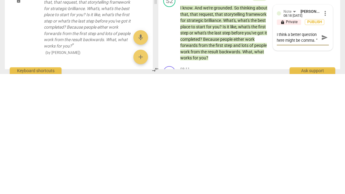
type textarea "I think a better question here might be"
type textarea "I think a better question here might"
type textarea "I think a better question here might ,"
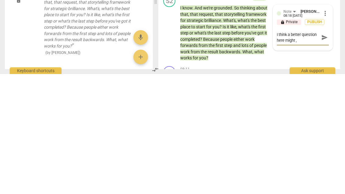
type textarea "I think a better question here might ,"
type textarea "I think a better question here might , “"
type textarea "I think a better question here might , “How"
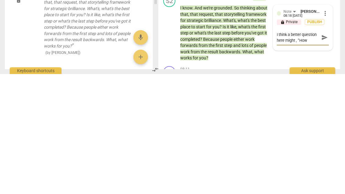
type textarea "I think a better question here might , “How could"
type textarea "I think a better question here might , “How could all"
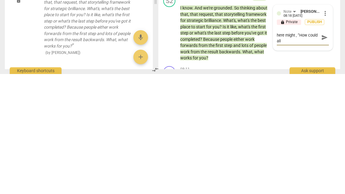
type textarea "I think a better question here might , “How could all of that con"
type textarea "I think a better question here might , “How could all of that contribute?"
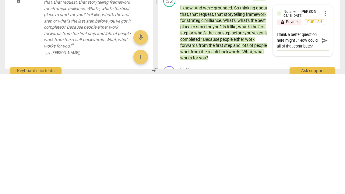
type textarea "I think a better question here might , “How could all that contribute?"
type textarea "I think a better question here might , “How could all that contribute to your"
type textarea "I think a better question here might , “How could all that contribute to your g…"
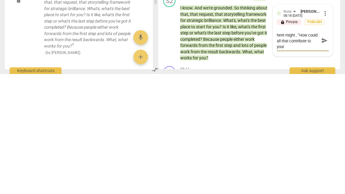
type textarea "I think a better question here might , “How could all that contribute to your g…"
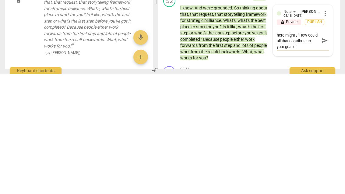
type textarea "I think a better question here might , “How could all that contribute to your g…"
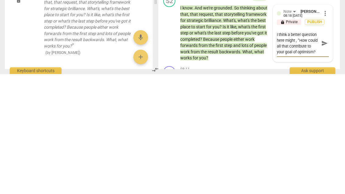
type textarea "I think a better question here might , “How could all that contribute to your g…"
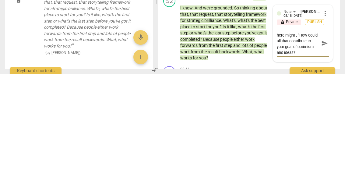
type textarea "I think a better question here might , “How could all that contribute to your g…"
click at [326, 160] on span "send" at bounding box center [325, 163] width 7 height 7
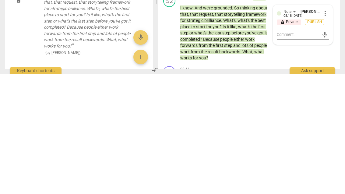
scroll to position [0, 0]
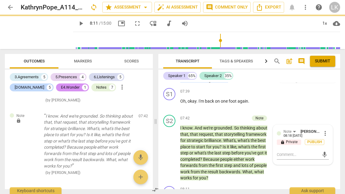
type input "492"
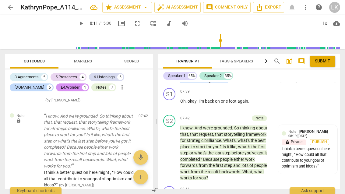
click at [217, 115] on div "+" at bounding box center [216, 118] width 6 height 6
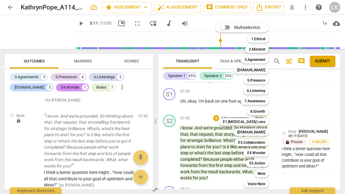
click at [187, 148] on div at bounding box center [172, 97] width 345 height 194
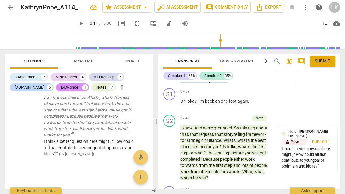
scroll to position [1513, 0]
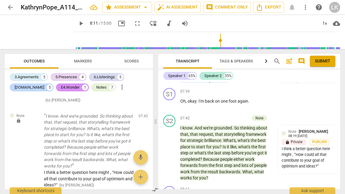
click at [135, 115] on span "edit" at bounding box center [132, 117] width 7 height 7
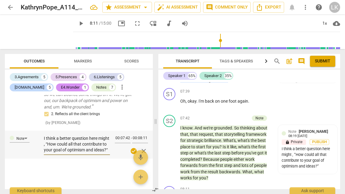
scroll to position [1482, 0]
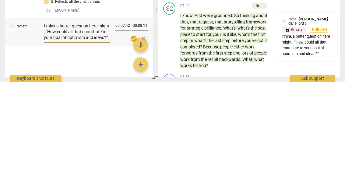
click at [116, 147] on div "check_circle close" at bounding box center [131, 151] width 33 height 9
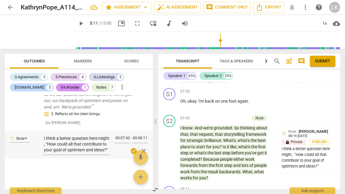
scroll to position [1458, 0]
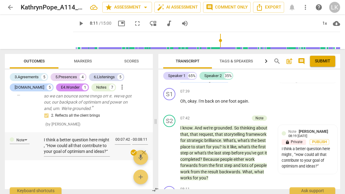
click at [116, 148] on div "check_circle close" at bounding box center [131, 152] width 33 height 9
click at [115, 148] on div "check_circle close" at bounding box center [131, 152] width 33 height 9
click at [104, 141] on textarea "I think a better question here might , “How could all that contribute to your g…" at bounding box center [77, 145] width 66 height 17
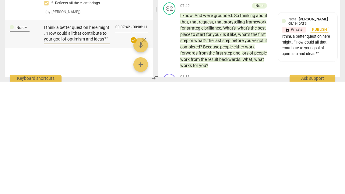
click at [116, 134] on div "00:07:42 - 00:08:11 check_circle close" at bounding box center [131, 146] width 33 height 24
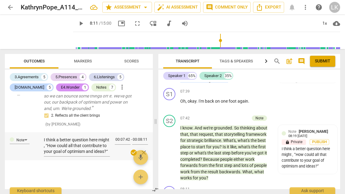
click at [105, 140] on textarea "I think a better question here might , “How could all that contribute to your g…" at bounding box center [77, 145] width 66 height 17
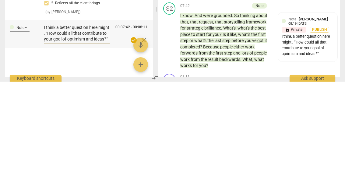
click at [114, 132] on div "Note I think a better question here might , “How could all that contribute to y…" at bounding box center [79, 146] width 148 height 28
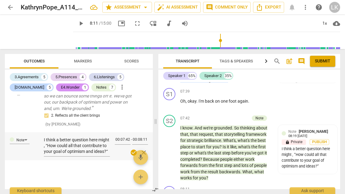
click at [100, 140] on textarea "I think a better question here might , “How could all that contribute to your g…" at bounding box center [77, 145] width 66 height 17
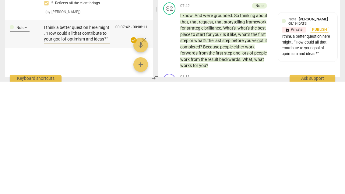
click at [102, 137] on textarea "I think a better question here might , “How could all that contribute to your g…" at bounding box center [77, 145] width 66 height 17
click at [117, 148] on div "check_circle close" at bounding box center [131, 152] width 33 height 9
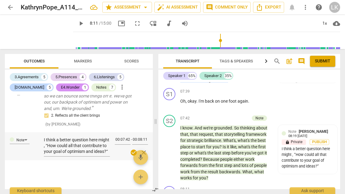
click at [102, 145] on textarea "I think a better question here might , “How could all that contribute to your g…" at bounding box center [77, 145] width 66 height 17
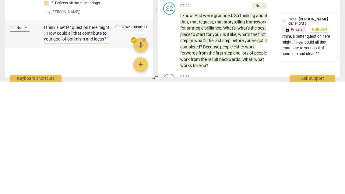
click at [108, 137] on textarea "I think a better question here might , “How could all that contribute to your g…" at bounding box center [77, 145] width 66 height 17
type textarea "I think a better question here might , “How could all that contribute to your g…"
click at [77, 137] on textarea "I think a better question here might , “How could all that contribute to your g…" at bounding box center [77, 148] width 66 height 23
type textarea "I think a better question here might , “How could all that contribute to your g…"
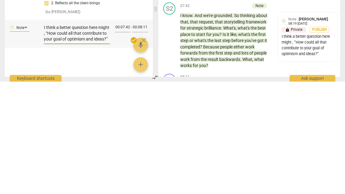
type textarea "I think a better question here might , “How could all that contribute to your g…"
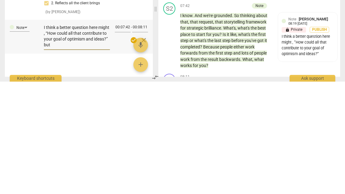
type textarea "I think a better question here might , “How could all that contribute to your g…"
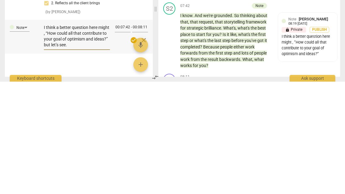
type textarea "I think a better question here might , “How could all that contribute to your g…"
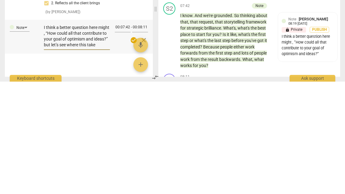
type textarea "I think a better question here might , “How could all that contribute to your g…"
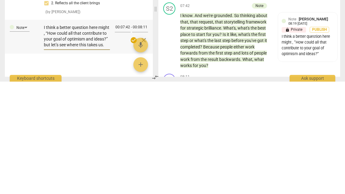
type textarea "I think a better question here might , “How could all that contribute to your g…"
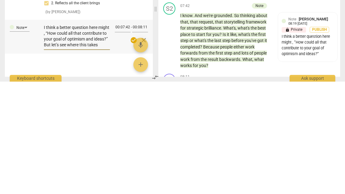
type textarea "I think a better question here might , “How could all that contribute to your g…"
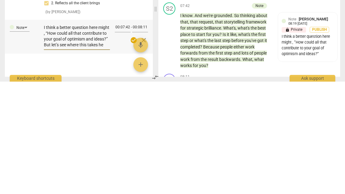
type textarea "I think a better question here might , “How could all that contribute to your g…"
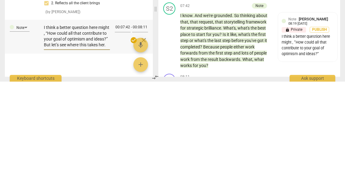
type textarea "I think a better question here might , “How could all that contribute to your g…"
click at [142, 150] on button "mic" at bounding box center [141, 157] width 15 height 15
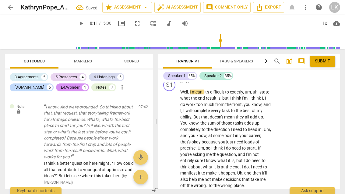
scroll to position [1783, 0]
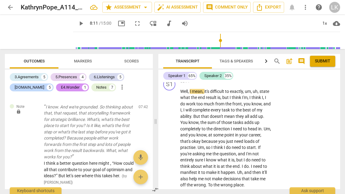
click at [175, 135] on span "play_arrow" at bounding box center [170, 138] width 10 height 7
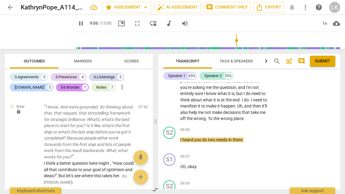
scroll to position [1850, 0]
click at [174, 140] on span "pause" at bounding box center [170, 143] width 10 height 7
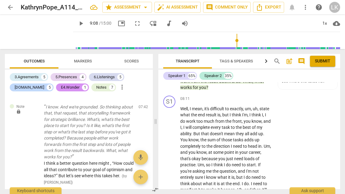
scroll to position [1766, 0]
click at [237, 96] on div "+" at bounding box center [234, 99] width 6 height 6
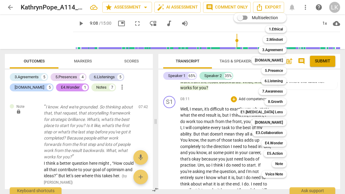
click at [281, 122] on b "[DOMAIN_NAME]" at bounding box center [269, 122] width 28 height 7
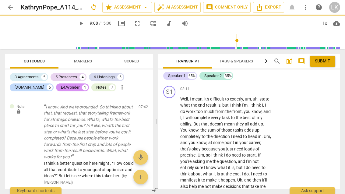
type input "548"
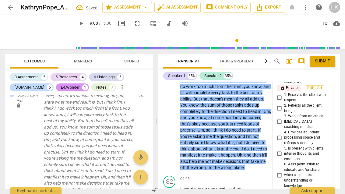
scroll to position [1844, 0]
click at [284, 134] on input "4. Provides abundant processing space and reflects succinctly" at bounding box center [280, 137] width 10 height 7
checkbox input "true"
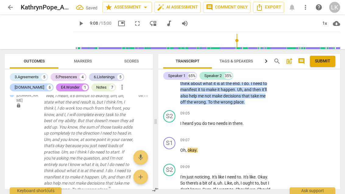
scroll to position [1910, 0]
click at [173, 123] on span "play_arrow" at bounding box center [169, 126] width 7 height 7
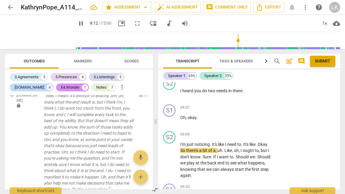
scroll to position [1943, 0]
click at [174, 146] on div "play_arrow pause" at bounding box center [173, 160] width 16 height 34
click at [174, 156] on span "pause" at bounding box center [170, 159] width 10 height 7
type input "565"
click at [237, 131] on div "+ Add competency" at bounding box center [249, 134] width 36 height 6
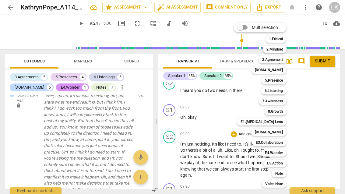
click at [280, 79] on b "5.Presence" at bounding box center [274, 80] width 18 height 7
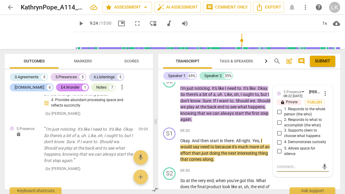
scroll to position [1999, 0]
click at [281, 130] on input "3. Supports client to choose what happens" at bounding box center [280, 133] width 10 height 7
checkbox input "true"
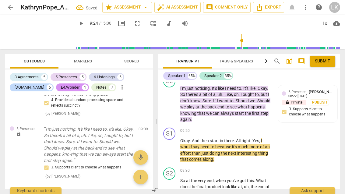
click at [173, 147] on span "play_arrow" at bounding box center [169, 150] width 7 height 7
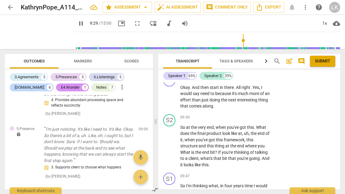
scroll to position [2053, 0]
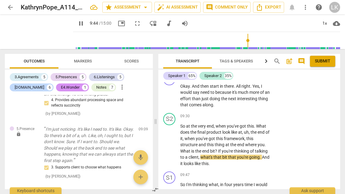
click at [173, 141] on span "pause" at bounding box center [169, 144] width 7 height 7
click at [174, 141] on span "play_arrow" at bounding box center [170, 144] width 10 height 7
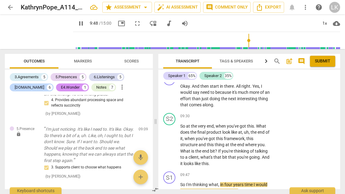
click at [175, 141] on span "pause" at bounding box center [170, 144] width 10 height 7
click at [174, 141] on span "play_arrow" at bounding box center [170, 144] width 10 height 7
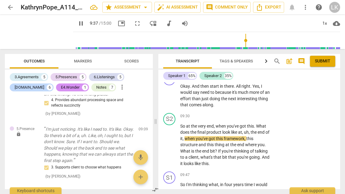
click at [177, 133] on div "play_arrow pause" at bounding box center [173, 145] width 16 height 40
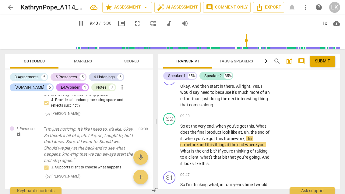
click at [174, 141] on span "pause" at bounding box center [170, 144] width 10 height 7
type input "581"
click at [239, 114] on p "Add competency" at bounding box center [252, 116] width 29 height 5
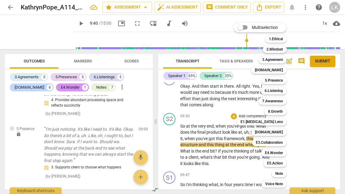
click at [284, 173] on div "Note" at bounding box center [279, 173] width 15 height 7
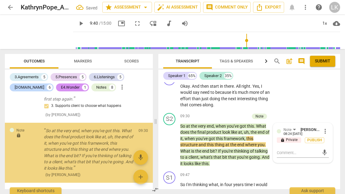
scroll to position [1753, 0]
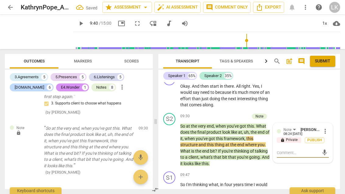
click at [296, 150] on textarea at bounding box center [298, 153] width 42 height 6
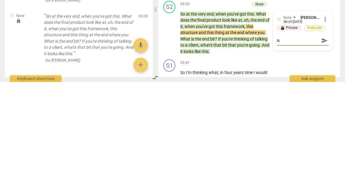
type textarea "N"
type textarea "Not"
type textarea "Notic"
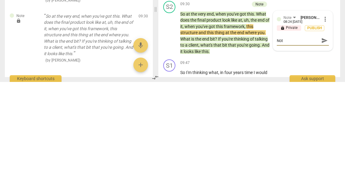
type textarea "Notic"
type textarea "Noticed"
type textarea "Noticed that"
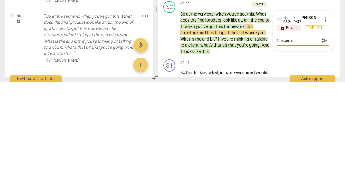
type textarea "Noticed that she"
type textarea "Noticed that she started"
type textarea "Noticed that she started to"
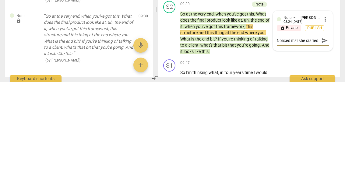
type textarea "Noticed that she started to"
type textarea "Noticed that she started to respond"
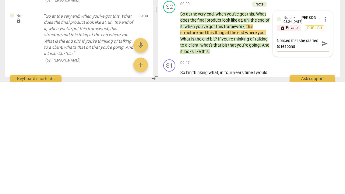
type textarea "Noticed that she started to respond when you"
type textarea "Noticed that she started to respond when you asked"
type textarea "Noticed that she started to respond when you asked her"
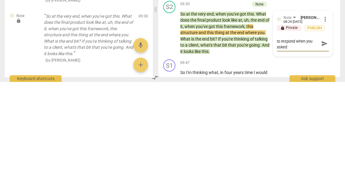
type textarea "Noticed that she started to respond when you asked her"
type textarea "Noticed that she started to respond when you asked her what"
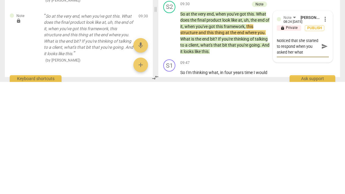
type textarea "Noticed that she started to respond when you asked her what the final"
type textarea "Noticed that she started to respond when you asked her what the final product"
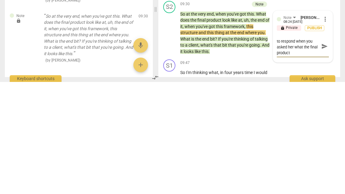
type textarea "Noticed that she started to respond when you asked her what the final product l…"
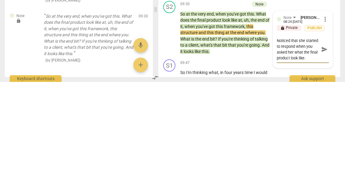
type textarea "Noticed that she started to respond when you asked her what the final product l…"
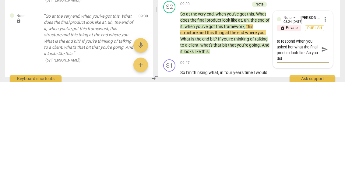
type textarea "Noticed that she started to respond when you asked her what the final product l…"
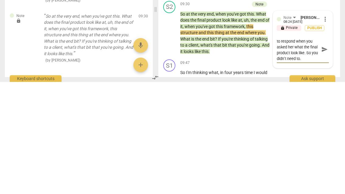
scroll to position [5, 0]
type textarea "Noticed that she started to respond when you asked her what the final product l…"
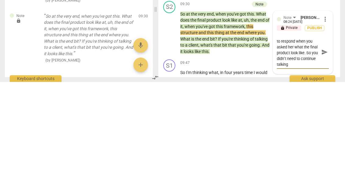
type textarea "Noticed that she started to respond when you asked her what the final product l…"
click at [299, 150] on textarea "Noticed that she started to respond when you asked her what the final product l…" at bounding box center [298, 164] width 42 height 29
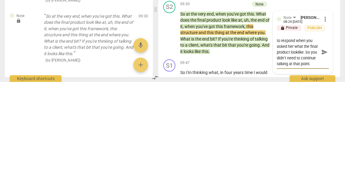
scroll to position [6, 0]
click at [329, 161] on span "send" at bounding box center [324, 164] width 9 height 7
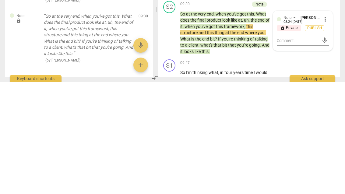
scroll to position [0, 0]
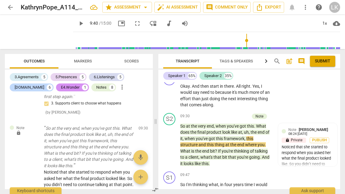
click at [219, 113] on div "+" at bounding box center [216, 116] width 6 height 6
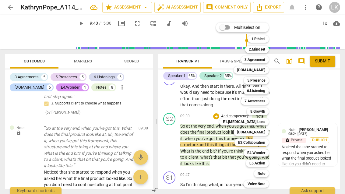
click at [267, 79] on div "5.Presence" at bounding box center [256, 80] width 25 height 7
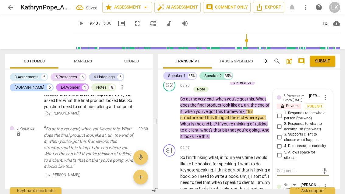
scroll to position [2087, 0]
click at [283, 112] on input "1. Responds to the whole person (the who)" at bounding box center [280, 115] width 10 height 7
click at [284, 123] on input "2. Responds to what to accomplish (the what)" at bounding box center [280, 126] width 10 height 7
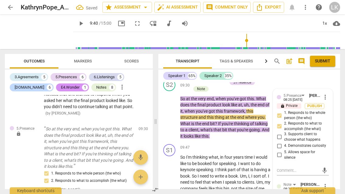
click at [283, 142] on input "4. Demonstrates curiosity" at bounding box center [280, 145] width 10 height 7
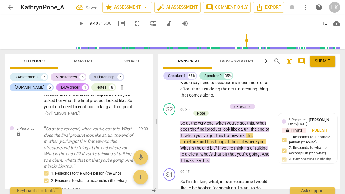
scroll to position [2063, 0]
click at [197, 104] on div "+ Add competency" at bounding box center [209, 107] width 36 height 6
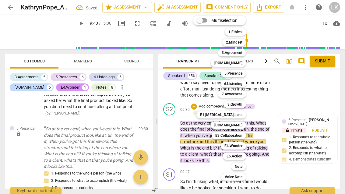
click at [244, 93] on div "7.Awareness" at bounding box center [232, 94] width 28 height 7
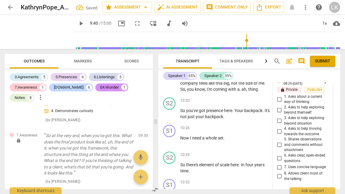
scroll to position [2192, 0]
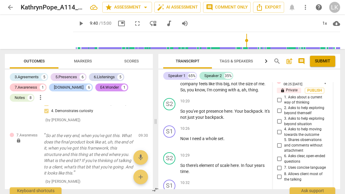
click at [282, 107] on input "2. Asks to help exploring beyond themself" at bounding box center [280, 110] width 10 height 7
click at [284, 118] on input "3. Asks to help exploring beyond situation" at bounding box center [280, 121] width 10 height 7
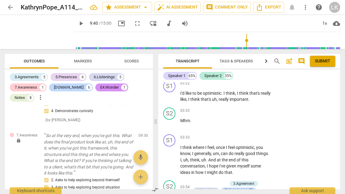
scroll to position [663, 0]
click at [174, 156] on span "play_arrow" at bounding box center [170, 159] width 10 height 7
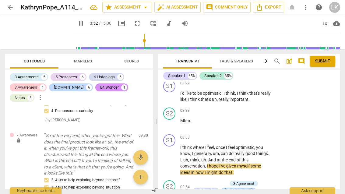
click at [173, 156] on span "pause" at bounding box center [169, 159] width 7 height 7
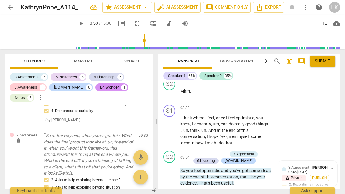
scroll to position [692, 0]
click at [237, 105] on div "+" at bounding box center [234, 108] width 6 height 6
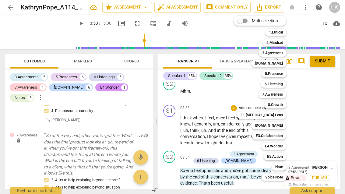
click at [282, 168] on b "Note" at bounding box center [280, 166] width 8 height 7
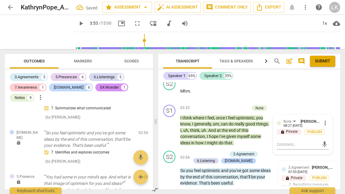
scroll to position [585, 0]
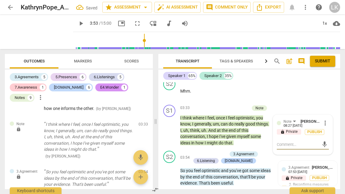
click at [304, 142] on textarea at bounding box center [298, 145] width 42 height 6
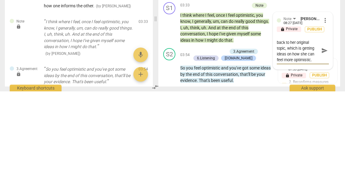
scroll to position [5, 0]
click at [326, 150] on span "send" at bounding box center [325, 153] width 7 height 7
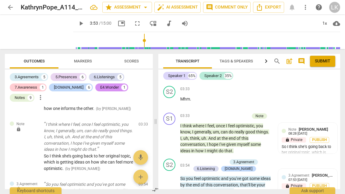
scroll to position [687, 0]
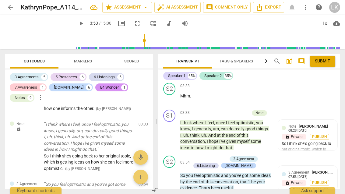
click at [329, 123] on div "Note Linda King 08:28 09-23-2025" at bounding box center [311, 127] width 45 height 9
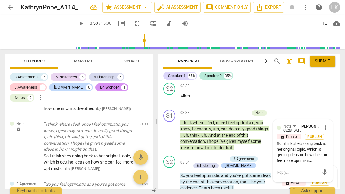
click at [329, 124] on span "more_vert" at bounding box center [325, 127] width 7 height 7
click at [335, 113] on li "Edit" at bounding box center [329, 119] width 21 height 12
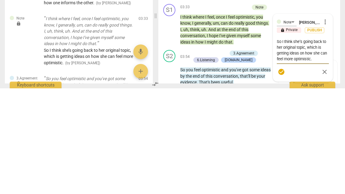
click at [324, 145] on textarea "So I think she’s going back to her original topic, which is getting ideas on ho…" at bounding box center [303, 156] width 52 height 23
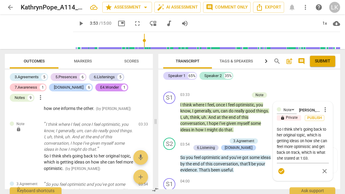
scroll to position [706, 0]
click at [285, 167] on span "check_circle" at bounding box center [281, 170] width 7 height 7
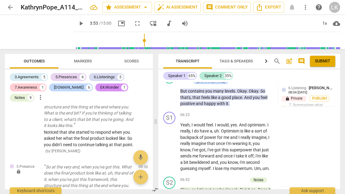
scroll to position [1438, 0]
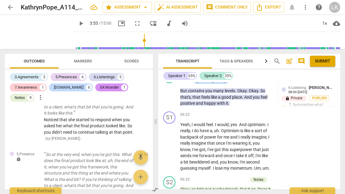
click at [176, 7] on span "auto_fix_high AI Assessment" at bounding box center [177, 7] width 41 height 7
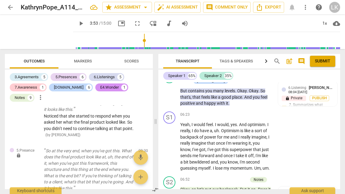
scroll to position [1886, 0]
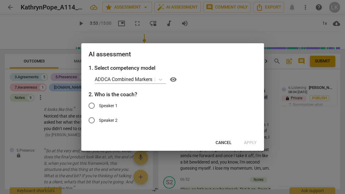
click at [300, 135] on div at bounding box center [172, 97] width 345 height 194
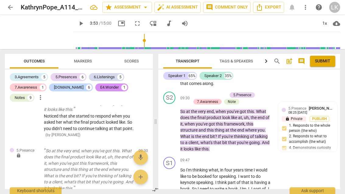
scroll to position [2079, 0]
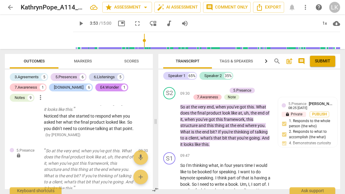
click at [173, 119] on span "play_arrow" at bounding box center [169, 122] width 7 height 7
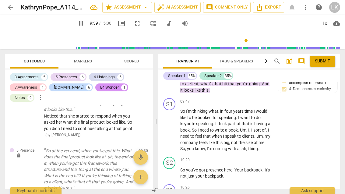
scroll to position [2134, 0]
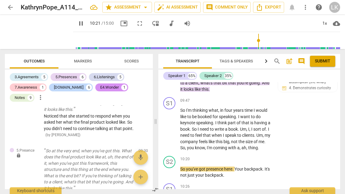
click at [174, 126] on span "pause" at bounding box center [170, 129] width 10 height 7
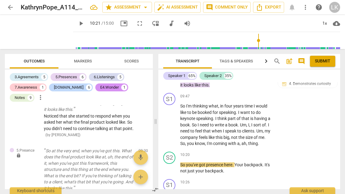
scroll to position [2140, 0]
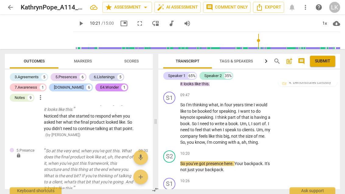
click at [175, 163] on span "play_arrow" at bounding box center [170, 166] width 10 height 7
click at [175, 163] on span "pause" at bounding box center [170, 166] width 10 height 7
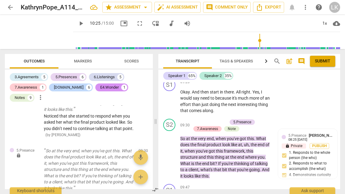
scroll to position [2047, 0]
click at [201, 120] on p "Add competency" at bounding box center [212, 122] width 29 height 5
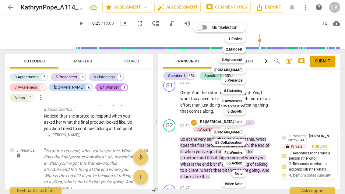
click at [243, 173] on div "Note" at bounding box center [238, 173] width 15 height 7
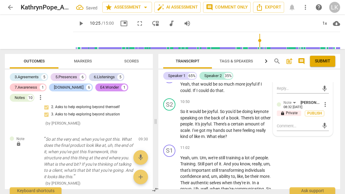
scroll to position [2362, 0]
click at [300, 123] on textarea at bounding box center [298, 126] width 42 height 6
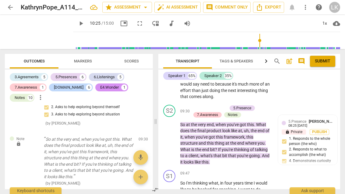
scroll to position [2062, 0]
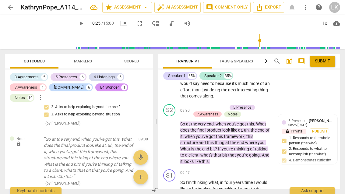
click at [313, 136] on div "5.Presence Linda King 08:25 09-23-2025 lock Private Publish 1. Responds to the …" at bounding box center [308, 143] width 52 height 50
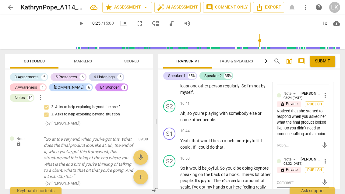
scroll to position [2305, 0]
click at [328, 158] on span "more_vert" at bounding box center [325, 161] width 7 height 7
click at [332, 158] on li "Delete" at bounding box center [329, 158] width 21 height 12
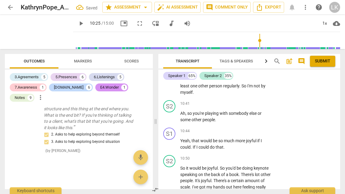
click at [236, 111] on span "somebody" at bounding box center [239, 113] width 21 height 5
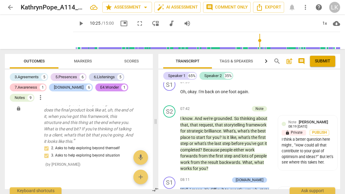
scroll to position [1728, 0]
click at [318, 148] on div "I think a better question here might , “How could all that contribute to your g…" at bounding box center [308, 151] width 52 height 29
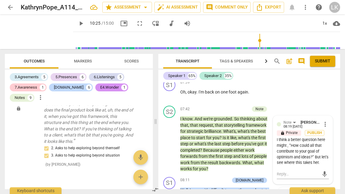
click at [329, 118] on div "Note Linda King 08:19 09-23-2025 more_vert lock Private Publish I think a bette…" at bounding box center [302, 150] width 59 height 68
click at [327, 121] on span "more_vert" at bounding box center [325, 124] width 7 height 7
click at [332, 118] on li "Edit" at bounding box center [329, 122] width 21 height 12
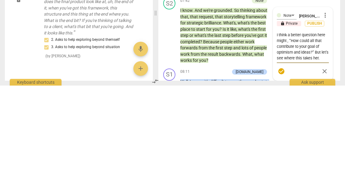
click at [310, 141] on textarea "I think a better question here might , “How could all that contribute to your g…" at bounding box center [303, 155] width 52 height 29
click at [314, 141] on textarea "I think a better question here might , “How could all that contribute to your g…" at bounding box center [303, 155] width 52 height 29
click at [309, 141] on textarea "I think a better question here might , “How could all that contribute to your g…" at bounding box center [303, 155] width 52 height 29
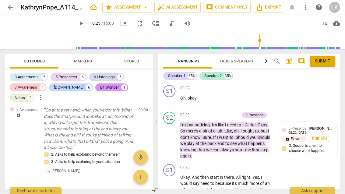
scroll to position [1964, 0]
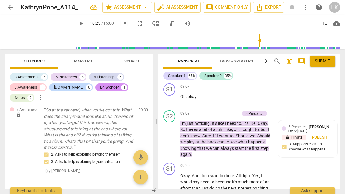
click at [330, 124] on div "5.Presence Linda King" at bounding box center [311, 127] width 45 height 6
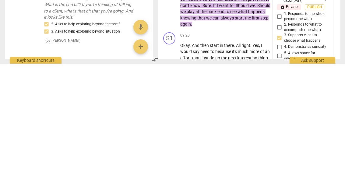
scroll to position [2021, 0]
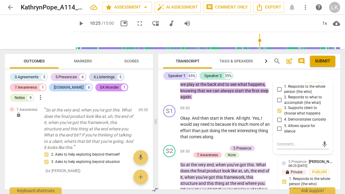
click at [305, 141] on textarea at bounding box center [298, 144] width 42 height 6
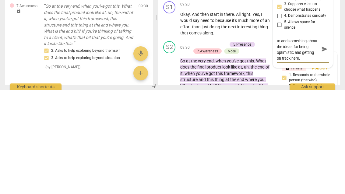
scroll to position [5, 0]
click at [325, 150] on span "send" at bounding box center [325, 153] width 7 height 7
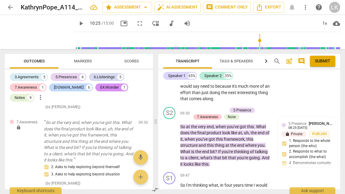
scroll to position [2059, 0]
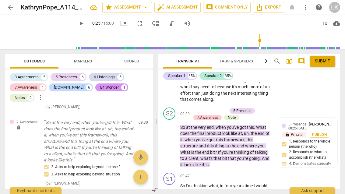
click at [317, 133] on div "5.Presence Linda King 08:25 09-23-2025 lock Private Publish 1. Responds to the …" at bounding box center [308, 146] width 52 height 50
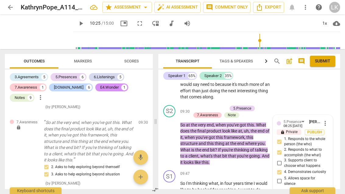
scroll to position [2073, 0]
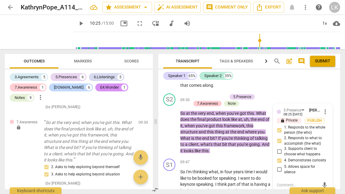
click at [311, 136] on span "2. Responds to what to accomplish (the what)" at bounding box center [305, 141] width 42 height 11
click at [284, 137] on input "2. Responds to what to accomplish (the what)" at bounding box center [280, 140] width 10 height 7
click at [312, 136] on span "2. Responds to what to accomplish (the what)" at bounding box center [305, 141] width 42 height 11
click at [284, 137] on input "2. Responds to what to accomplish (the what)" at bounding box center [280, 140] width 10 height 7
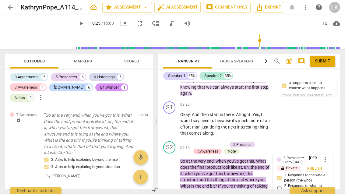
scroll to position [2025, 0]
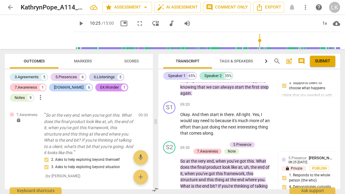
click at [194, 142] on div "+" at bounding box center [194, 145] width 6 height 6
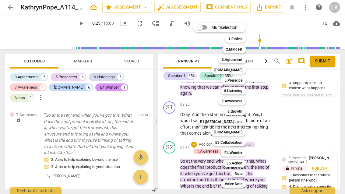
click at [243, 172] on div "Note" at bounding box center [238, 173] width 15 height 7
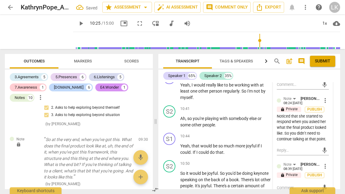
scroll to position [2302, 0]
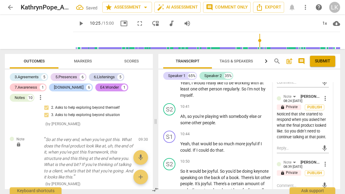
click at [307, 183] on textarea at bounding box center [298, 186] width 42 height 6
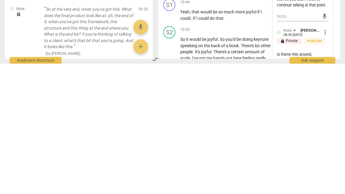
scroll to position [5, 0]
click at [327, 190] on span "send" at bounding box center [325, 193] width 7 height 7
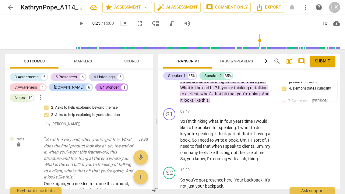
scroll to position [2123, 0]
click at [239, 109] on p "Add competency" at bounding box center [252, 111] width 29 height 5
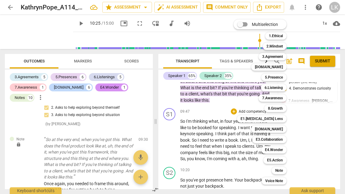
click at [282, 170] on b "Note" at bounding box center [280, 170] width 8 height 7
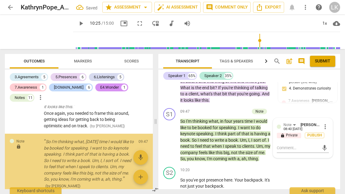
scroll to position [2140, 0]
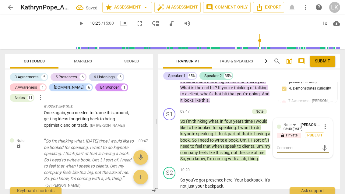
click at [306, 145] on textarea at bounding box center [298, 148] width 42 height 6
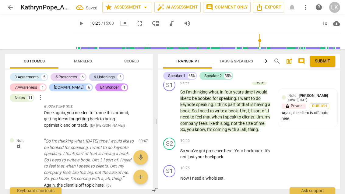
scroll to position [2153, 0]
click at [175, 150] on span "play_arrow" at bounding box center [170, 153] width 10 height 7
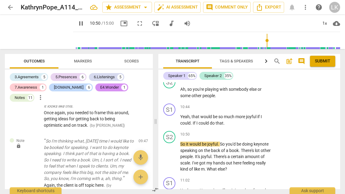
scroll to position [2329, 0]
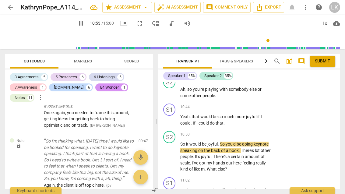
click at [172, 153] on span "pause" at bounding box center [169, 156] width 7 height 7
click at [238, 129] on div "S2 play_arrow pause 10:50 + Add competency keyboard_arrow_right So it would be …" at bounding box center [250, 152] width 182 height 46
click at [236, 131] on div "+" at bounding box center [234, 134] width 6 height 6
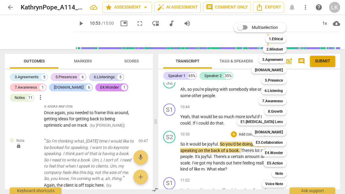
click at [280, 142] on b "E3.Collaboration" at bounding box center [269, 142] width 27 height 7
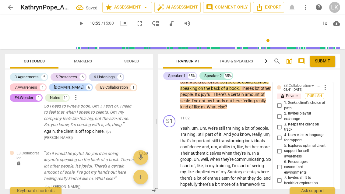
scroll to position [2392, 0]
click at [281, 123] on input "3. Keeps the client on track" at bounding box center [280, 126] width 10 height 7
click at [283, 123] on input "3. Keeps the client on track" at bounding box center [280, 126] width 10 height 7
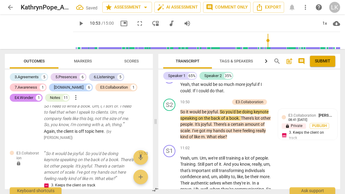
scroll to position [2361, 0]
click at [316, 124] on div "E3.Collaboration Linda King 08:41 09-23-2025 lock Private Publish 3. Keeps the …" at bounding box center [308, 129] width 52 height 32
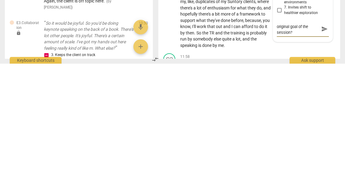
scroll to position [5, 0]
click at [325, 156] on span "send" at bounding box center [325, 159] width 7 height 7
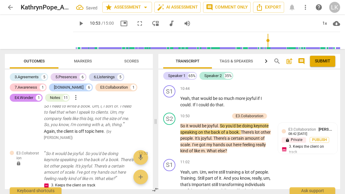
scroll to position [2349, 0]
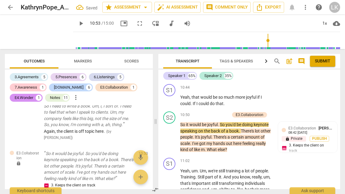
click at [174, 134] on span "play_arrow" at bounding box center [170, 137] width 10 height 7
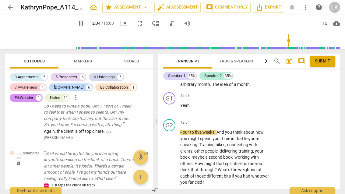
scroll to position [2551, 0]
click at [241, 120] on p "Add competency" at bounding box center [252, 122] width 29 height 5
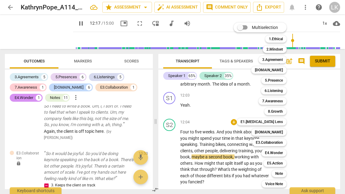
click at [178, 147] on div at bounding box center [172, 97] width 345 height 194
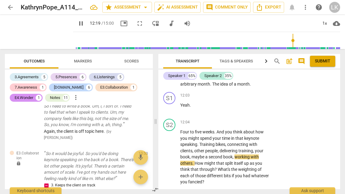
click at [179, 144] on div "play_arrow pause" at bounding box center [173, 157] width 16 height 52
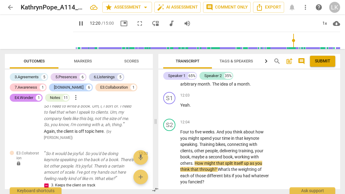
click at [178, 144] on div "play_arrow pause" at bounding box center [173, 157] width 16 height 52
click at [171, 154] on span "pause" at bounding box center [169, 157] width 7 height 7
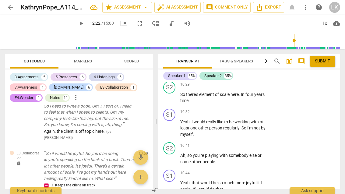
scroll to position [2263, 0]
click at [237, 109] on div "+" at bounding box center [234, 112] width 6 height 6
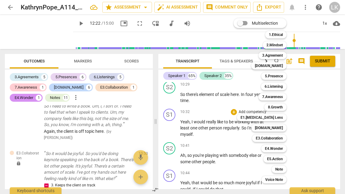
click at [284, 168] on div "Note" at bounding box center [279, 169] width 15 height 7
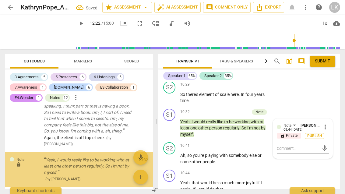
scroll to position [2187, 0]
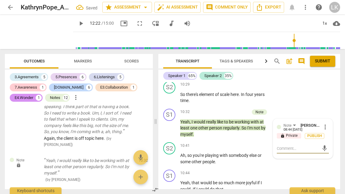
click at [328, 123] on span "more_vert" at bounding box center [325, 126] width 7 height 7
click at [337, 127] on li "Delete" at bounding box center [329, 128] width 21 height 12
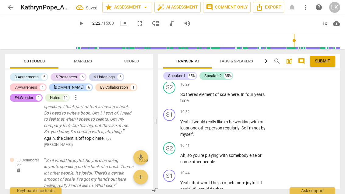
click at [238, 143] on div "+ Add competency" at bounding box center [249, 146] width 36 height 6
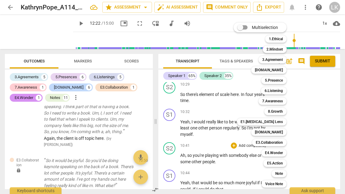
click at [283, 173] on b "Note" at bounding box center [280, 173] width 8 height 7
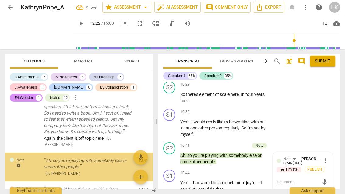
scroll to position [2184, 0]
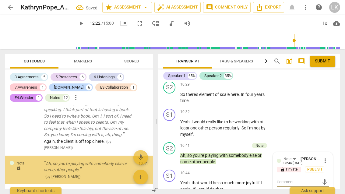
click at [301, 179] on textarea at bounding box center [298, 182] width 42 height 6
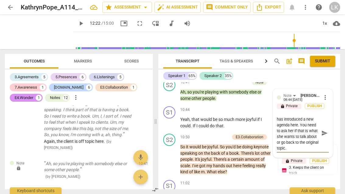
scroll to position [5, 0]
click at [328, 130] on span "send" at bounding box center [324, 133] width 9 height 7
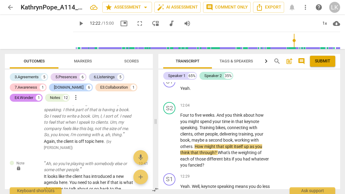
scroll to position [2568, 0]
click at [174, 137] on span "play_arrow" at bounding box center [170, 140] width 10 height 7
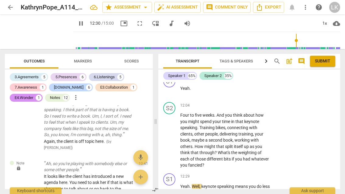
click at [171, 137] on span "pause" at bounding box center [169, 140] width 7 height 7
click at [238, 102] on div "+ Add competency" at bounding box center [249, 105] width 36 height 6
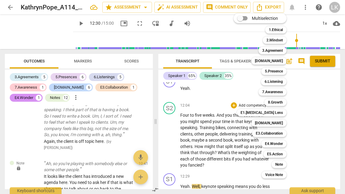
click at [283, 163] on b "Note" at bounding box center [280, 164] width 8 height 7
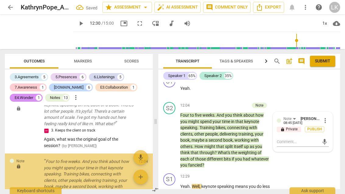
scroll to position [2314, 0]
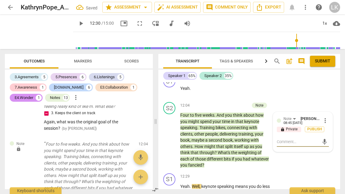
click at [304, 139] on textarea at bounding box center [298, 142] width 42 height 6
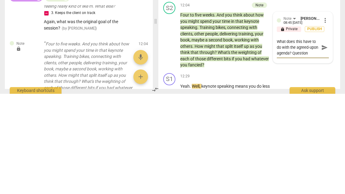
scroll to position [0, 0]
click at [329, 144] on span "send" at bounding box center [324, 147] width 9 height 7
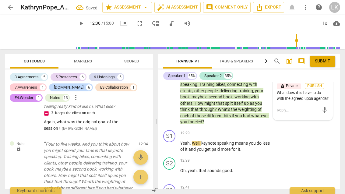
scroll to position [2611, 0]
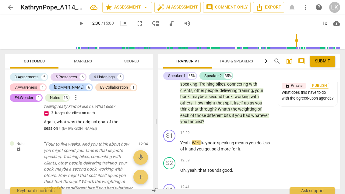
click at [175, 143] on span "play_arrow" at bounding box center [170, 146] width 10 height 7
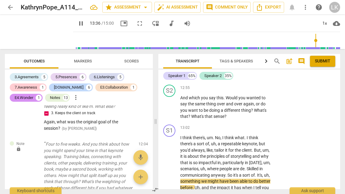
scroll to position [2845, 0]
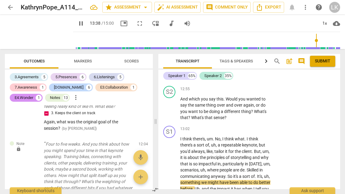
click at [235, 123] on div "S1 play_arrow pause 13:02 + Add competency keyboard_arrow_right I think there's…" at bounding box center [250, 171] width 182 height 96
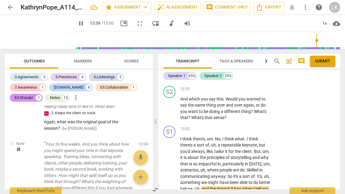
click at [238, 126] on div "+ Add competency" at bounding box center [249, 129] width 36 height 6
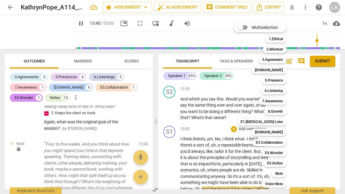
click at [239, 106] on div "Multiselection m 1.Ethical 1 2.Mindset 2 3.Agreement 3 [DOMAIN_NAME] 4 5.Presen…" at bounding box center [264, 105] width 67 height 168
click at [177, 166] on div at bounding box center [172, 97] width 345 height 194
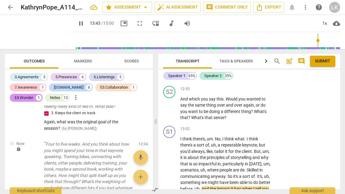
click at [175, 173] on span "pause" at bounding box center [170, 176] width 10 height 7
click at [237, 126] on div "+ Add competency" at bounding box center [249, 129] width 36 height 6
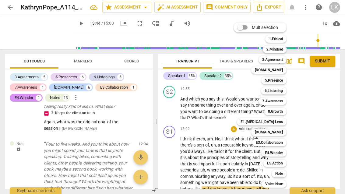
click at [282, 90] on b "6.Listening" at bounding box center [274, 90] width 18 height 7
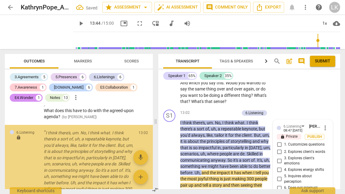
scroll to position [2918, 0]
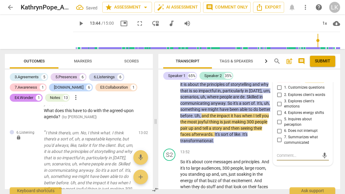
click at [284, 127] on input "6. Does not interrupt" at bounding box center [280, 130] width 10 height 7
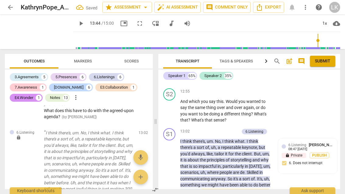
scroll to position [2842, 0]
click at [212, 129] on p "Add competency" at bounding box center [225, 131] width 29 height 5
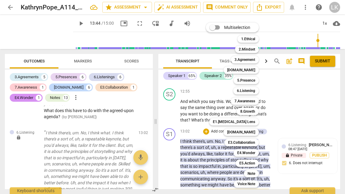
click at [256, 131] on div "[DOMAIN_NAME]" at bounding box center [241, 132] width 35 height 7
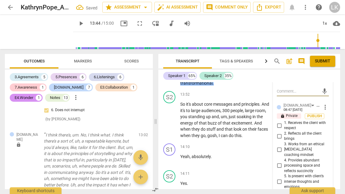
scroll to position [2982, 0]
click at [284, 162] on input "4. Provides abundant processing space and reflects succinctly" at bounding box center [280, 165] width 10 height 7
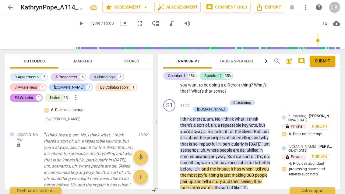
scroll to position [0, 0]
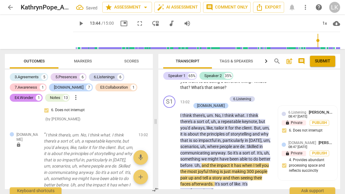
click at [175, 146] on span "play_arrow" at bounding box center [170, 149] width 10 height 7
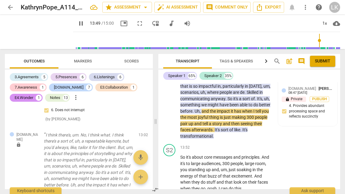
scroll to position [2933, 0]
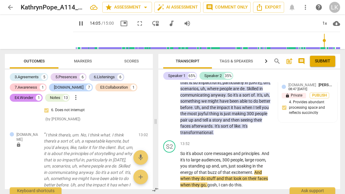
click at [173, 166] on span "pause" at bounding box center [169, 169] width 7 height 7
click at [240, 141] on p "Add competency" at bounding box center [252, 143] width 29 height 5
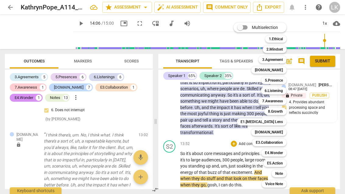
click at [285, 90] on div "6.Listening" at bounding box center [274, 90] width 26 height 7
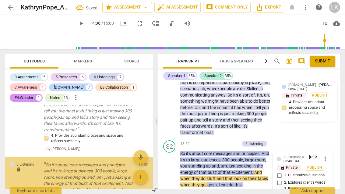
scroll to position [3019, 0]
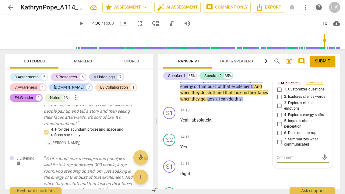
click at [282, 138] on input "7. Summarizes what communicated" at bounding box center [280, 141] width 10 height 7
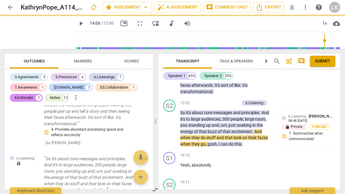
scroll to position [2968, 0]
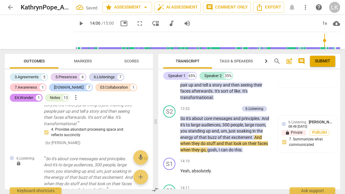
click at [177, 118] on div "play_arrow pause" at bounding box center [173, 135] width 16 height 34
click at [173, 131] on span "play_arrow" at bounding box center [169, 134] width 7 height 7
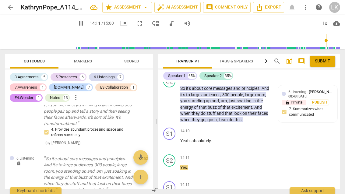
scroll to position [3002, 0]
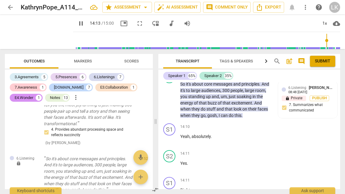
click at [174, 190] on span "pause" at bounding box center [170, 193] width 10 height 7
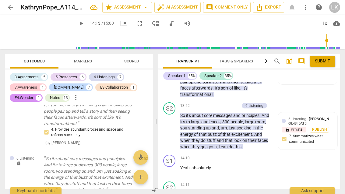
scroll to position [2971, 0]
click at [173, 167] on span "play_arrow" at bounding box center [169, 170] width 7 height 7
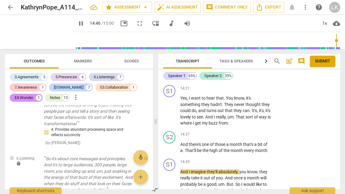
scroll to position [3149, 0]
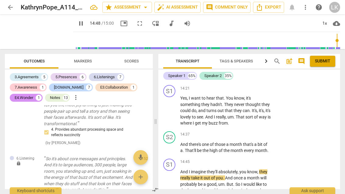
click at [238, 132] on div "+ Add competency" at bounding box center [249, 135] width 36 height 6
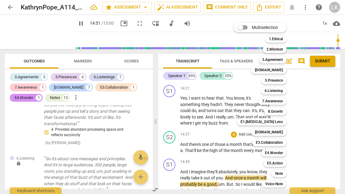
click at [283, 71] on b "[DOMAIN_NAME]" at bounding box center [269, 69] width 28 height 7
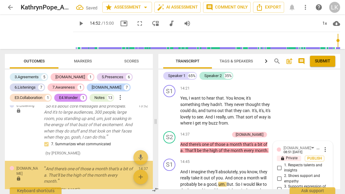
scroll to position [3153, 0]
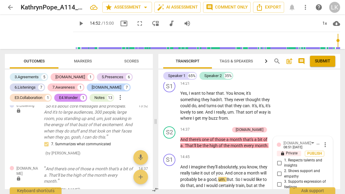
click at [283, 170] on input "2. Shows support and empathy" at bounding box center [280, 173] width 10 height 7
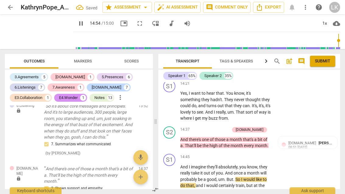
click at [200, 127] on div "+" at bounding box center [197, 130] width 6 height 6
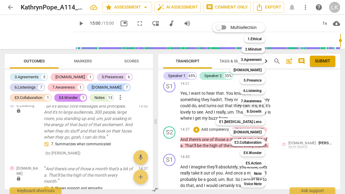
click at [264, 133] on div "[DOMAIN_NAME]" at bounding box center [247, 132] width 35 height 7
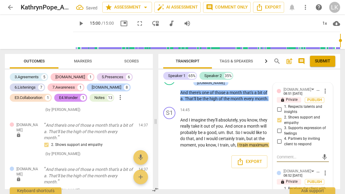
scroll to position [3208, 0]
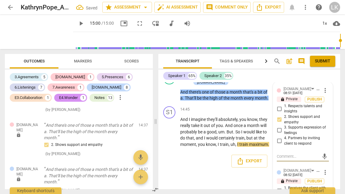
click at [283, 187] on input "1. Receives the client with respect" at bounding box center [280, 190] width 10 height 7
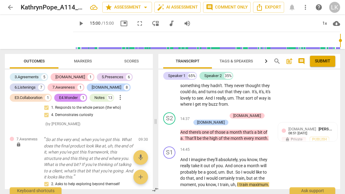
scroll to position [1993, 0]
